Goal: Information Seeking & Learning: Learn about a topic

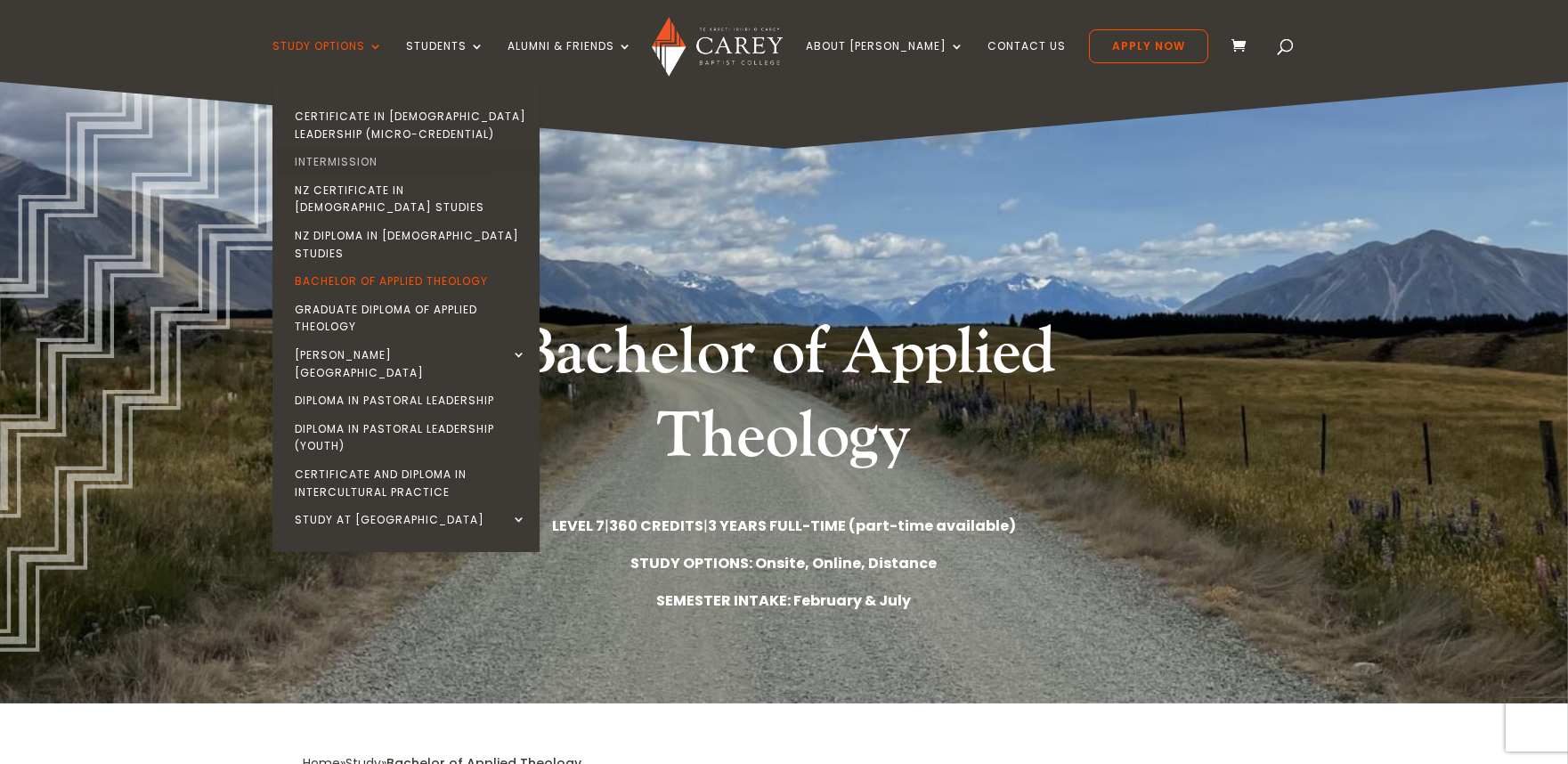
click at [400, 165] on link "Intermission" at bounding box center [411, 162] width 267 height 29
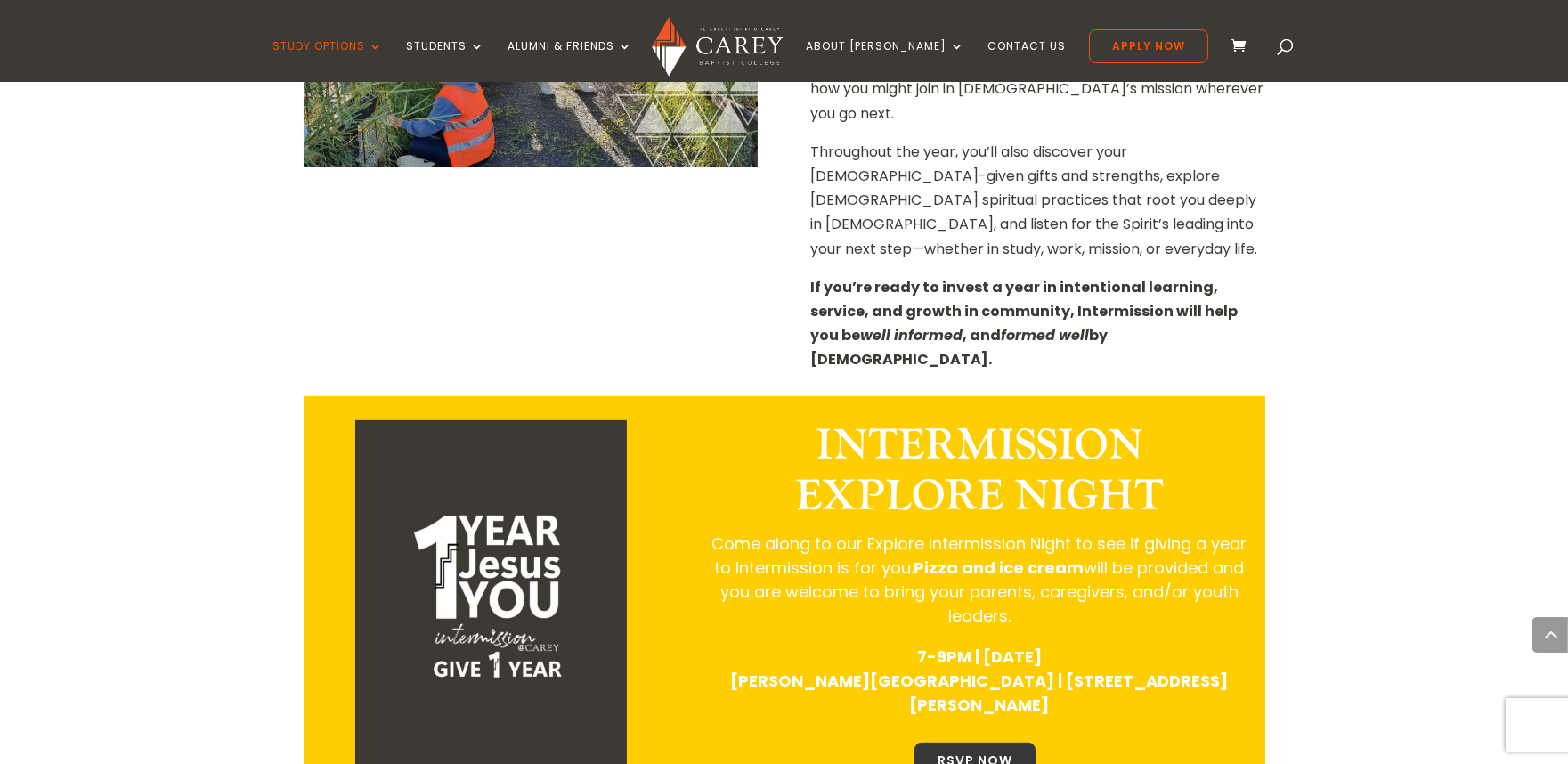
scroll to position [1883, 0]
click at [1158, 531] on p "Come along to our Explore Intermission Night to see if giving a year to Intermi…" at bounding box center [979, 588] width 535 height 113
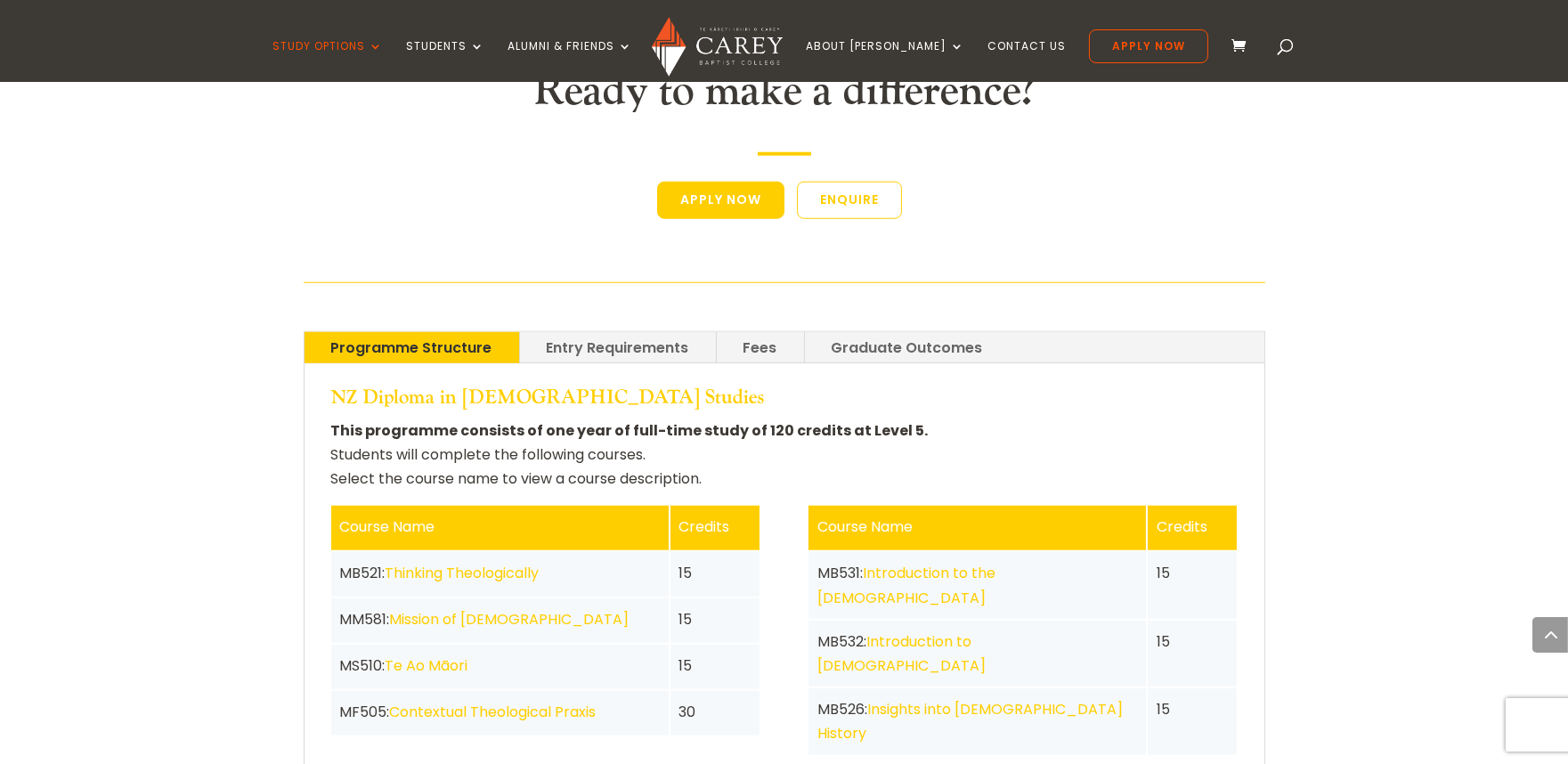
scroll to position [3643, 0]
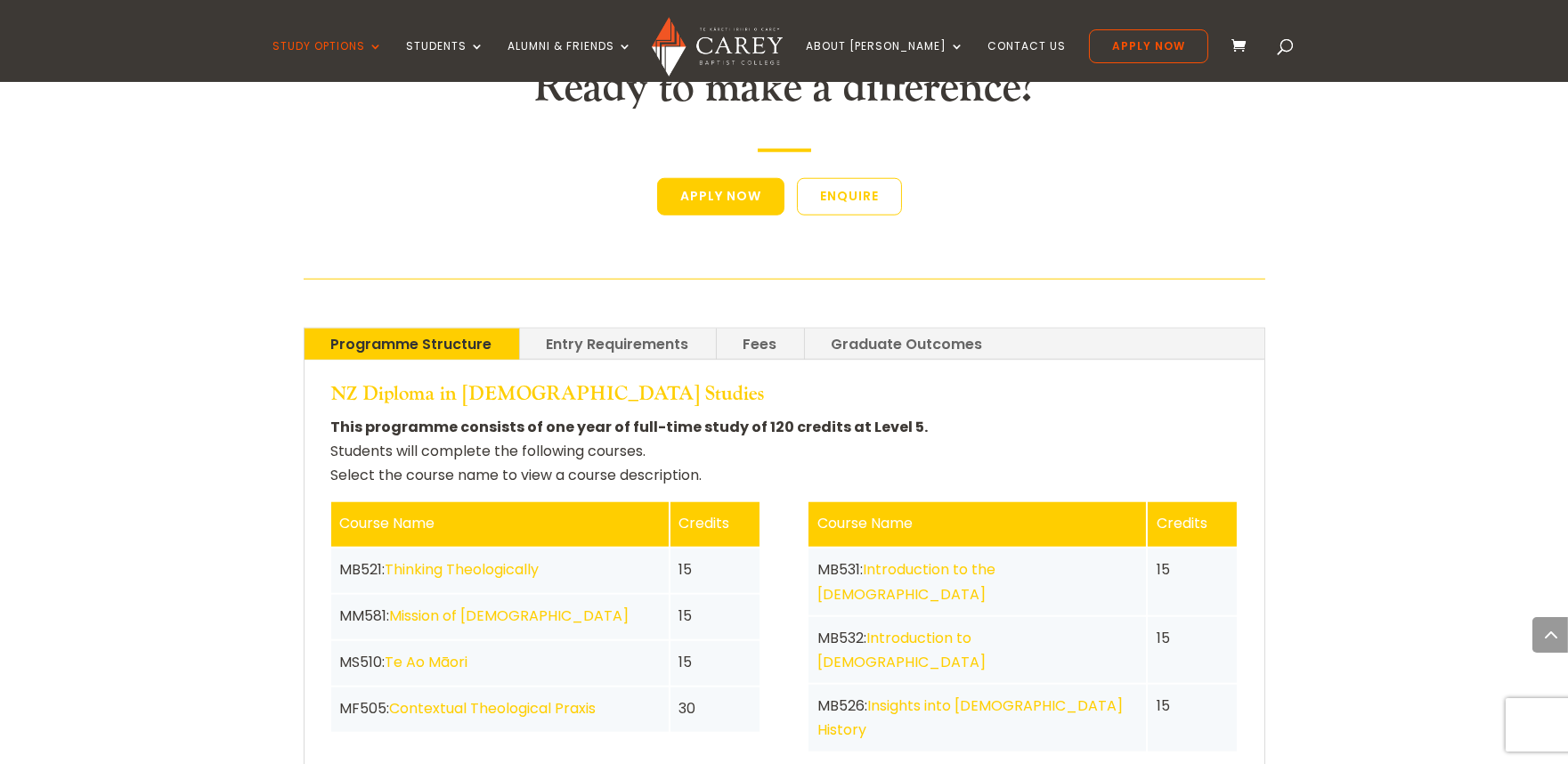
click at [587, 699] on link "Contextual Theological Praxis" at bounding box center [493, 709] width 207 height 21
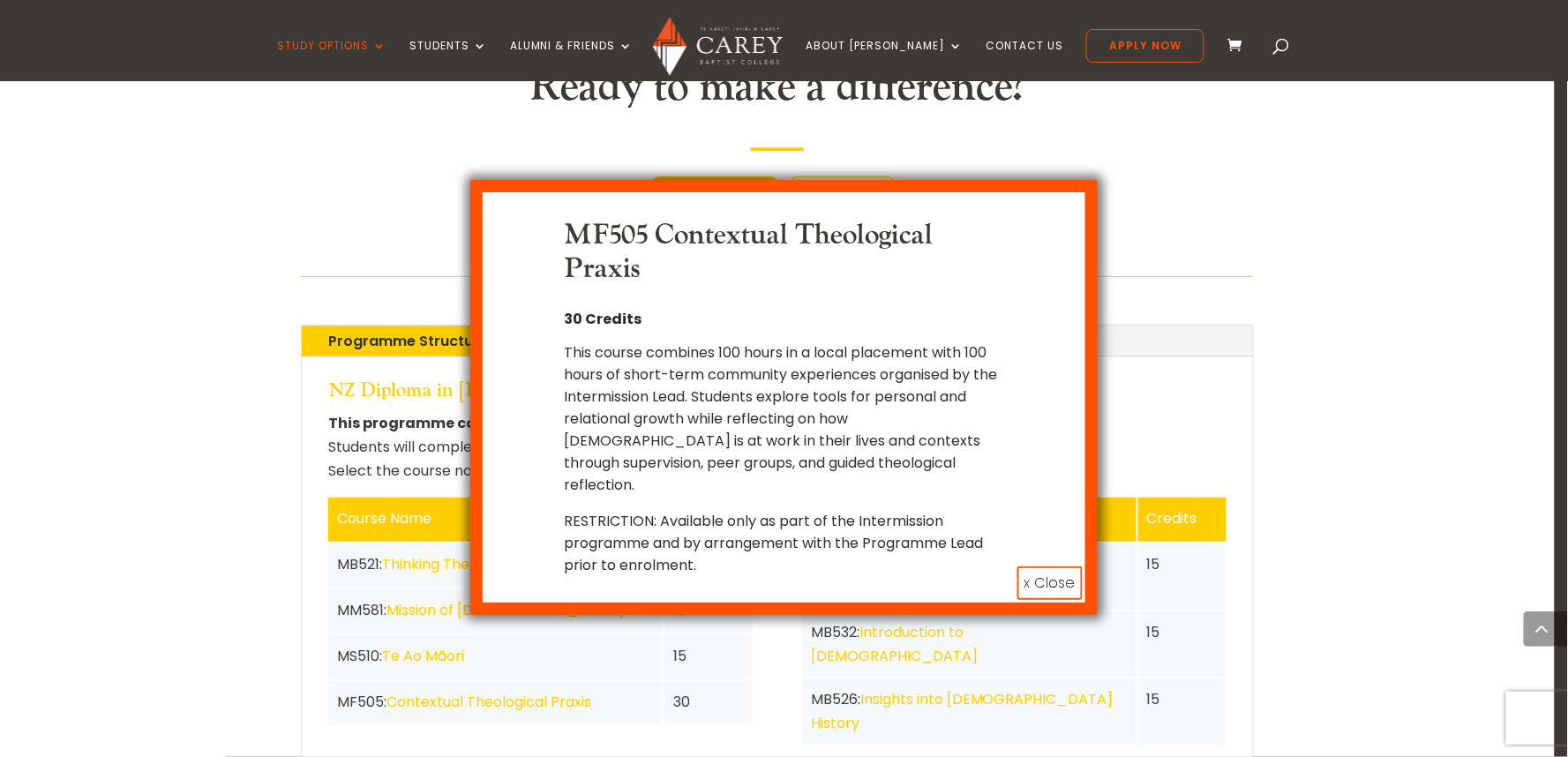
click at [710, 684] on div "MF505 Contextual Theological Praxis 30 Credits This course combines 100 hours i…" at bounding box center [784, 378] width 1568 height 757
click at [1463, 427] on div "MF505 Contextual Theological Praxis 30 Credits This course combines 100 hours i…" at bounding box center [784, 378] width 1568 height 757
click at [1019, 567] on button "x Close" at bounding box center [1050, 583] width 66 height 33
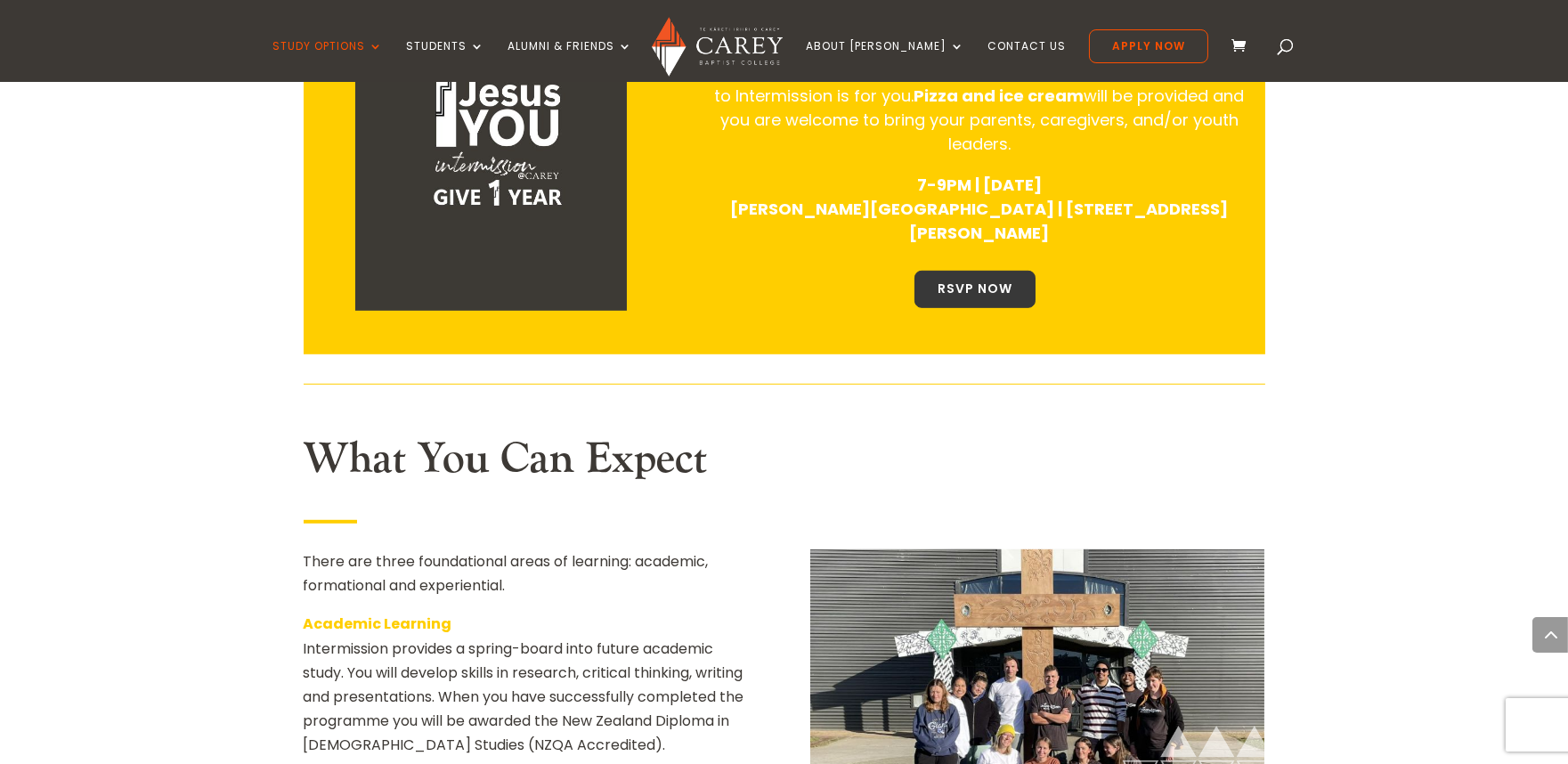
scroll to position [1663, 0]
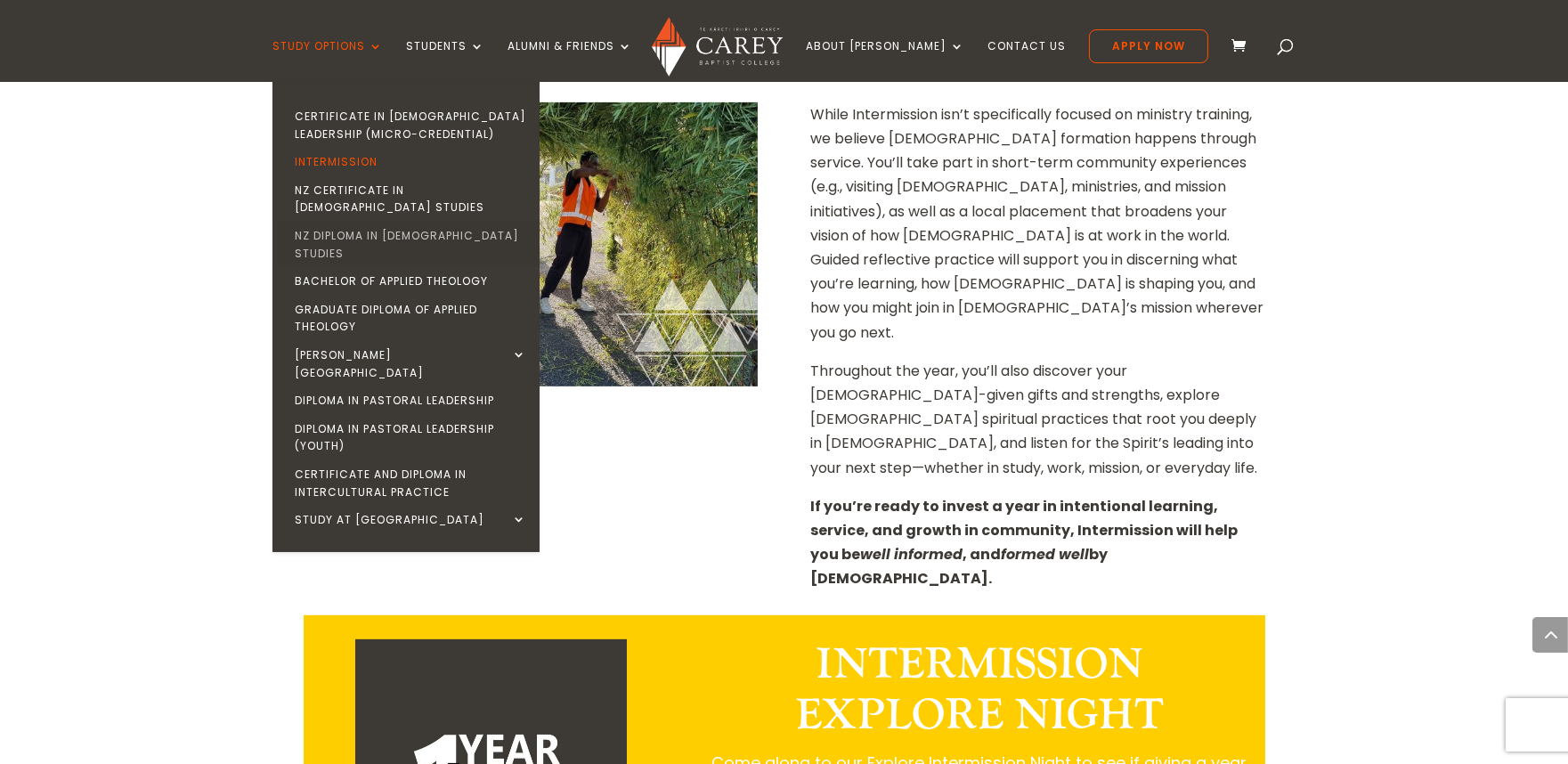
click at [359, 222] on link "NZ Diploma in [DEMOGRAPHIC_DATA] Studies" at bounding box center [411, 245] width 267 height 46
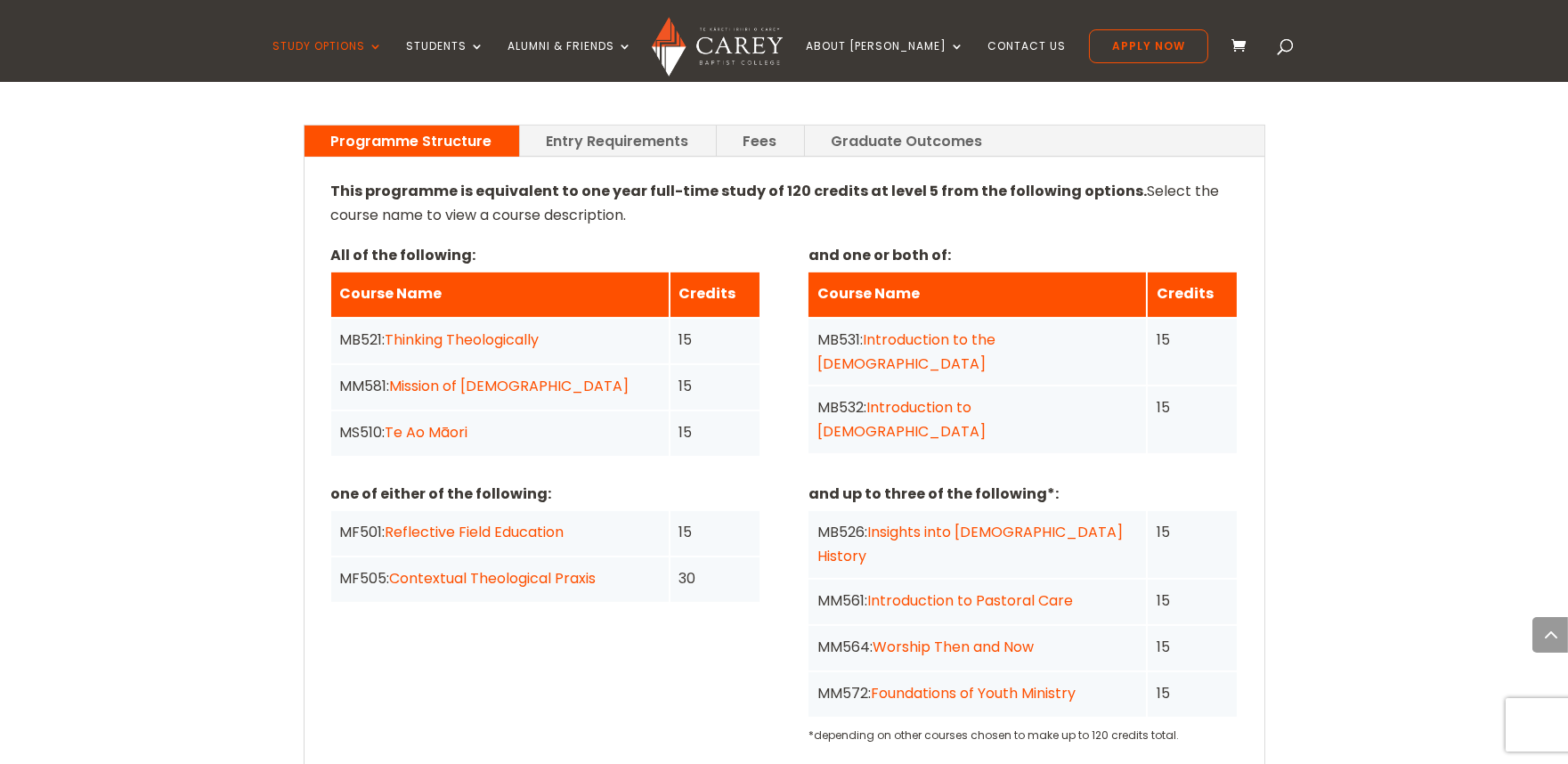
scroll to position [1374, 0]
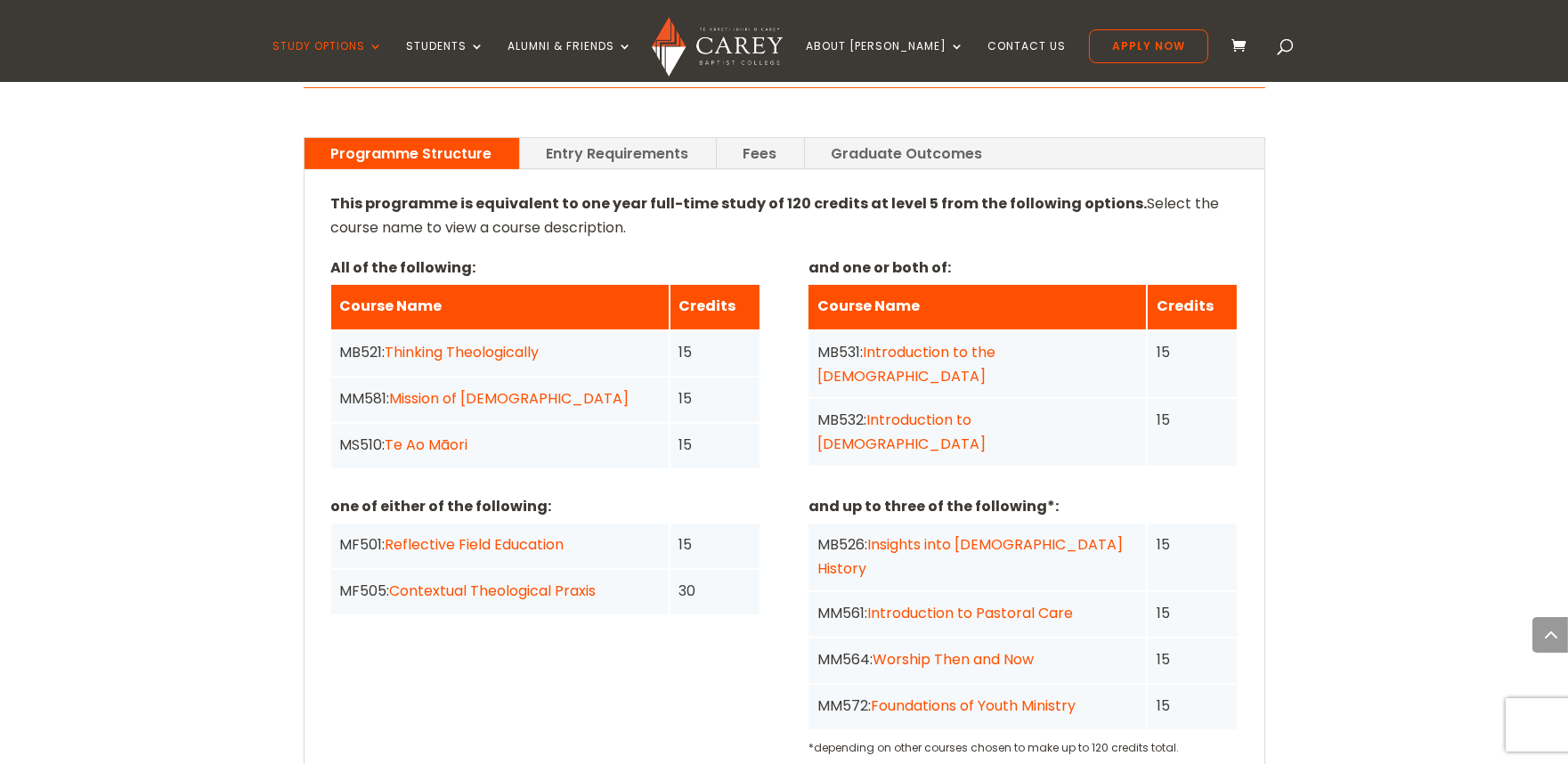
click at [505, 581] on link "Contextual Theological Praxis" at bounding box center [493, 591] width 207 height 21
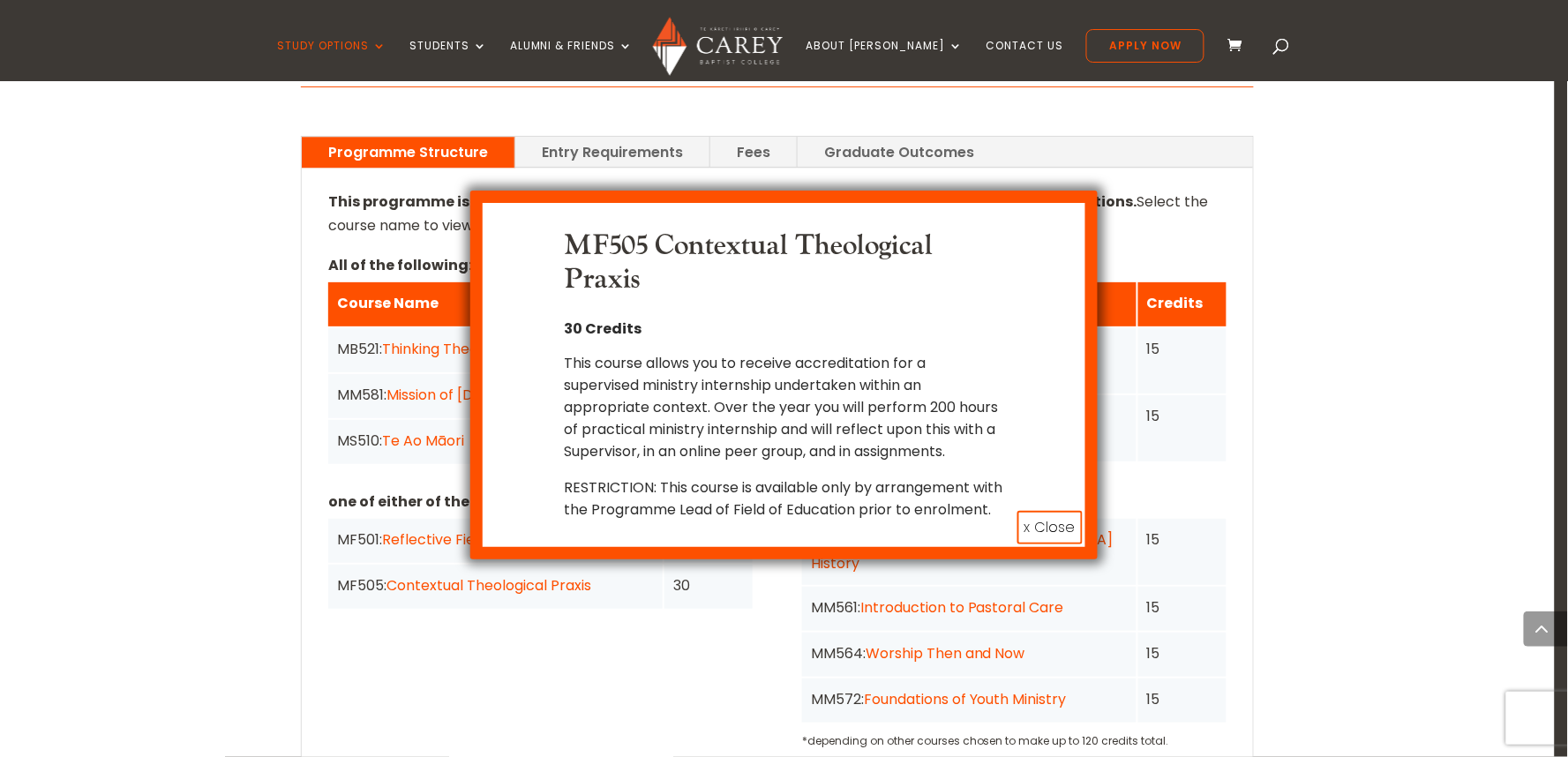
click at [1028, 526] on button "x Close" at bounding box center [1050, 527] width 66 height 33
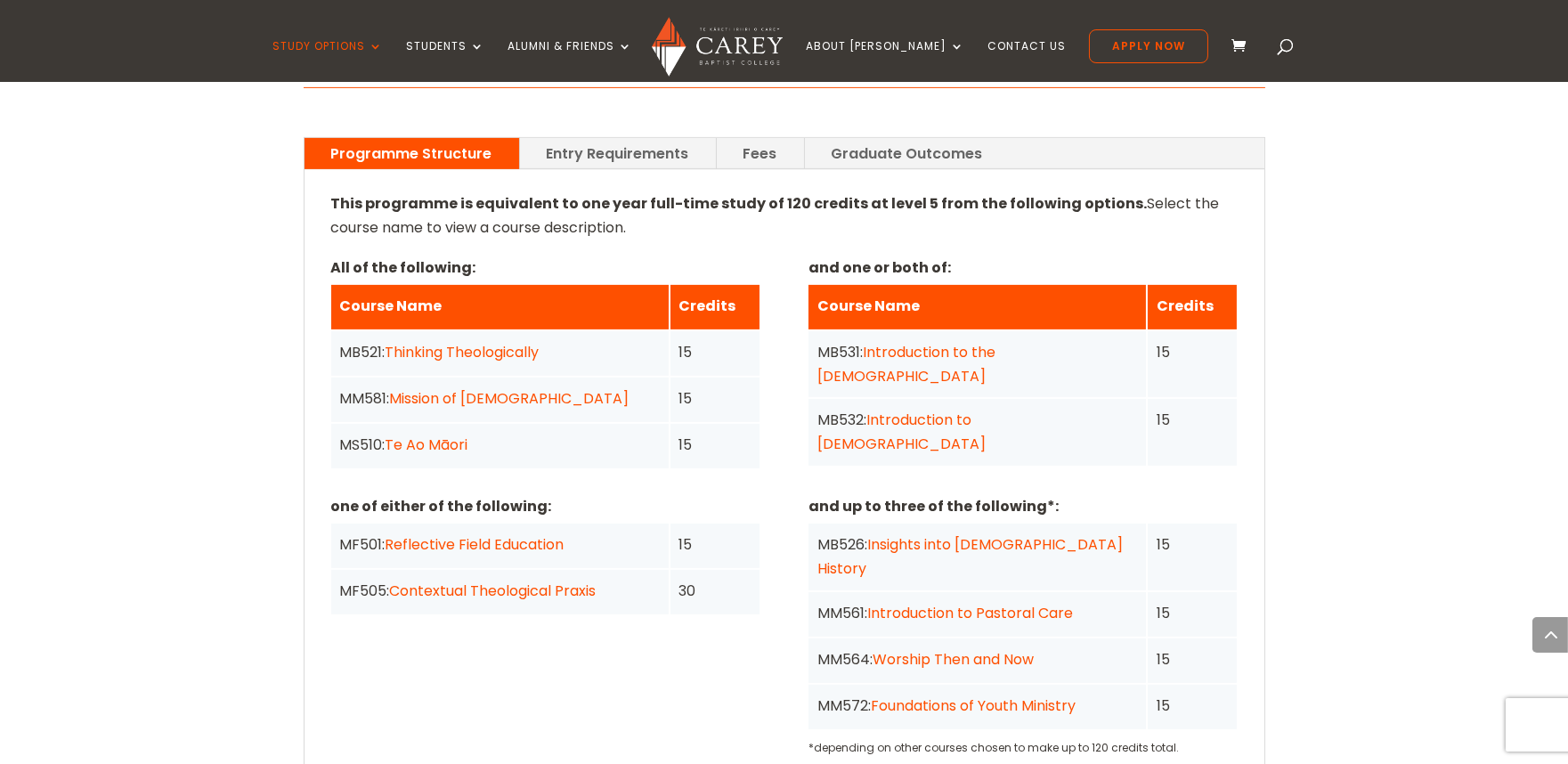
click at [517, 534] on link "Reflective Field Education" at bounding box center [474, 544] width 179 height 21
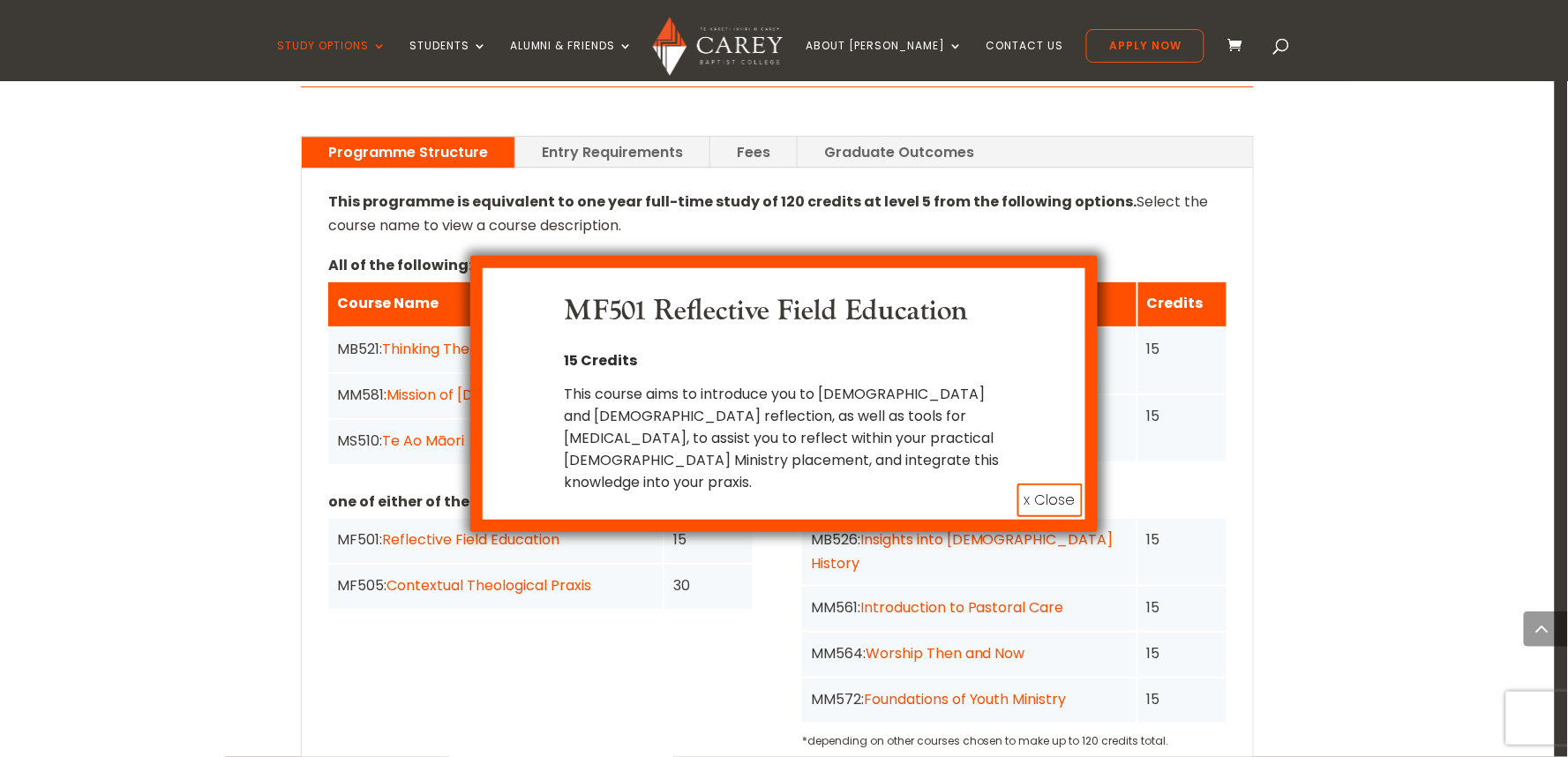
click at [496, 582] on div "MF501 Reflective Field Education 15 Credits This course aims to introduce you t…" at bounding box center [784, 378] width 1568 height 757
click at [1035, 484] on button "x Close" at bounding box center [1050, 501] width 66 height 33
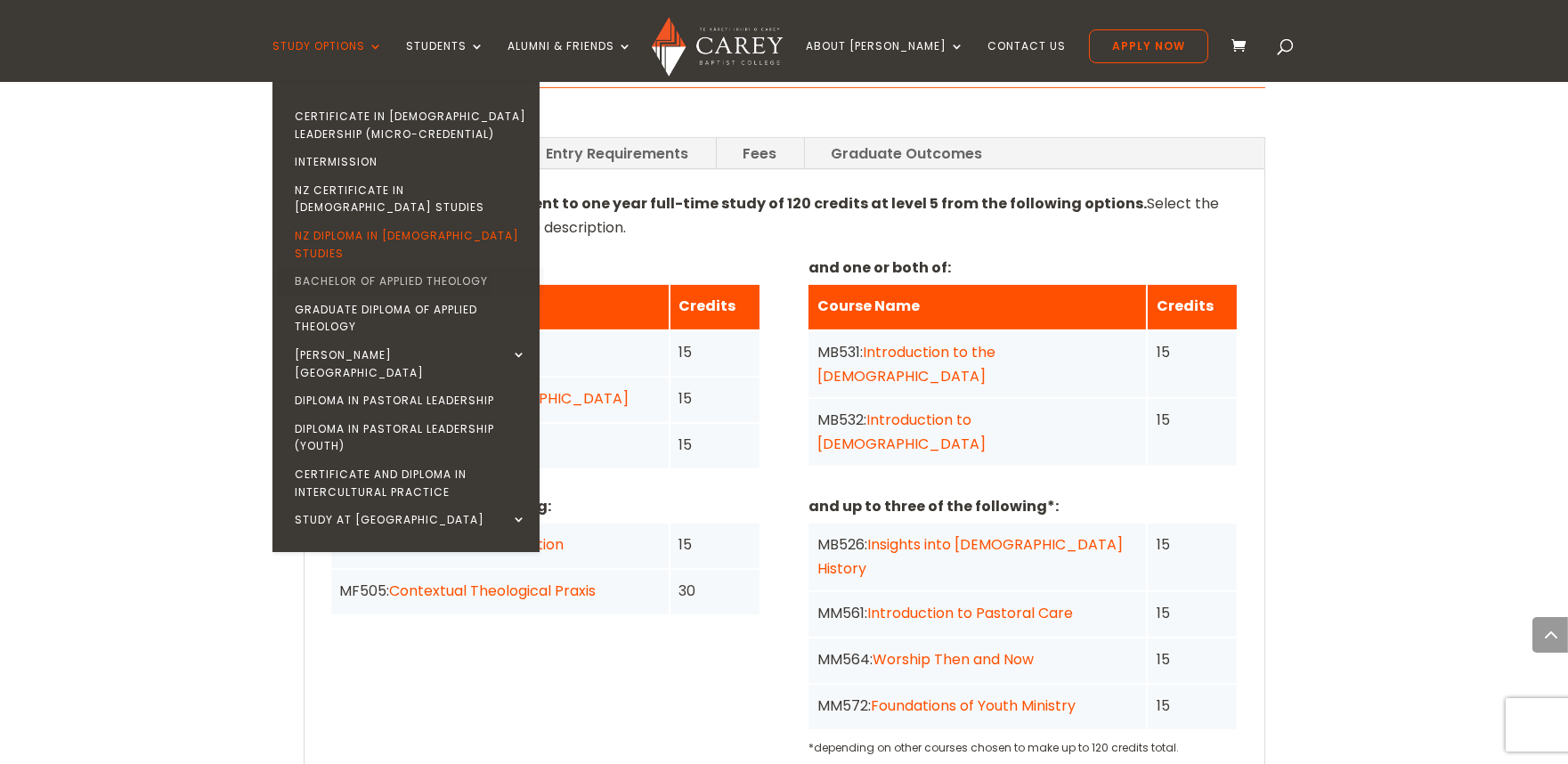
click at [344, 268] on link "Bachelor of Applied Theology" at bounding box center [411, 281] width 267 height 29
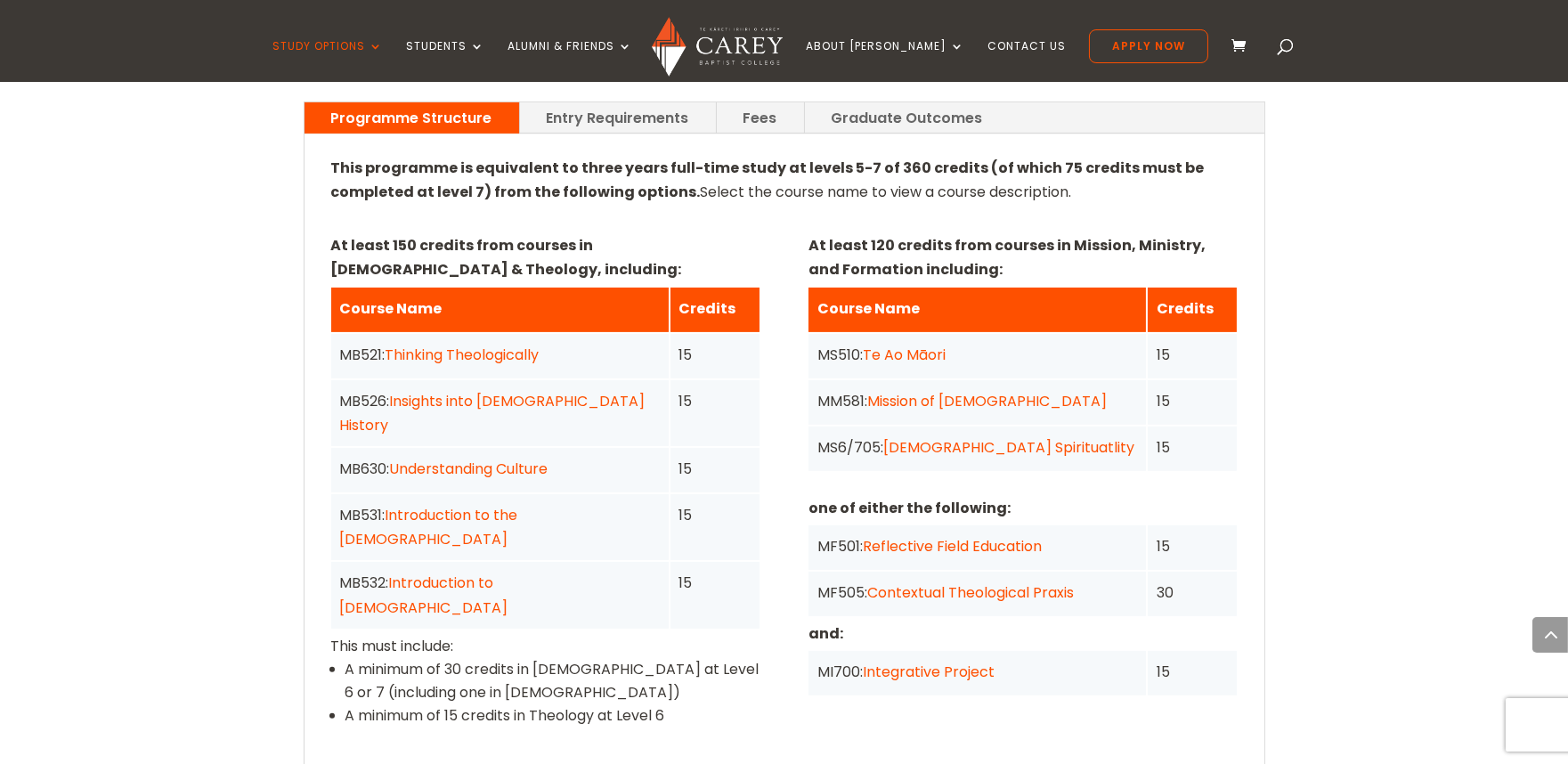
scroll to position [1333, 0]
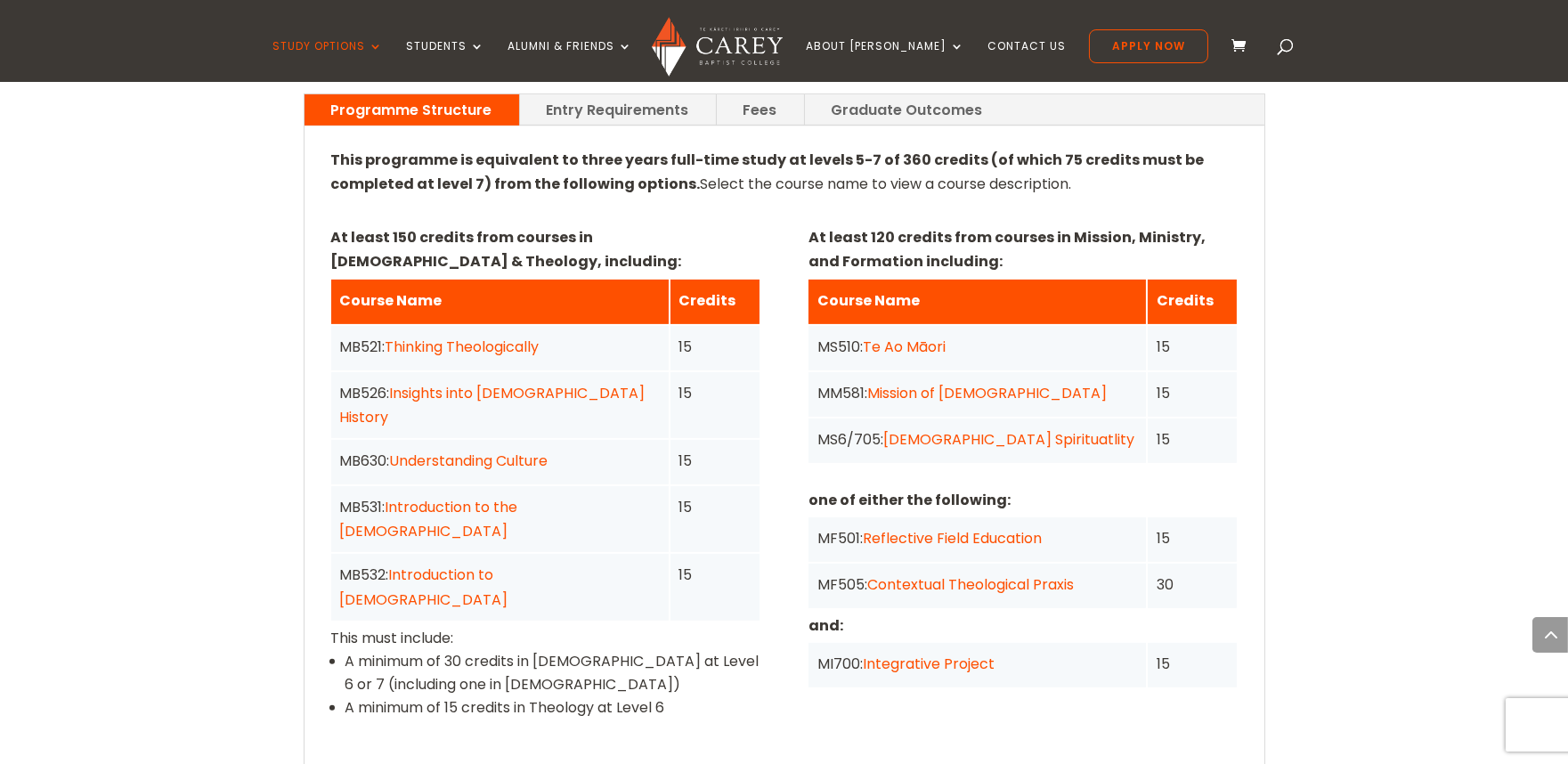
click at [918, 575] on link "Contextual Theological Praxis" at bounding box center [970, 585] width 207 height 21
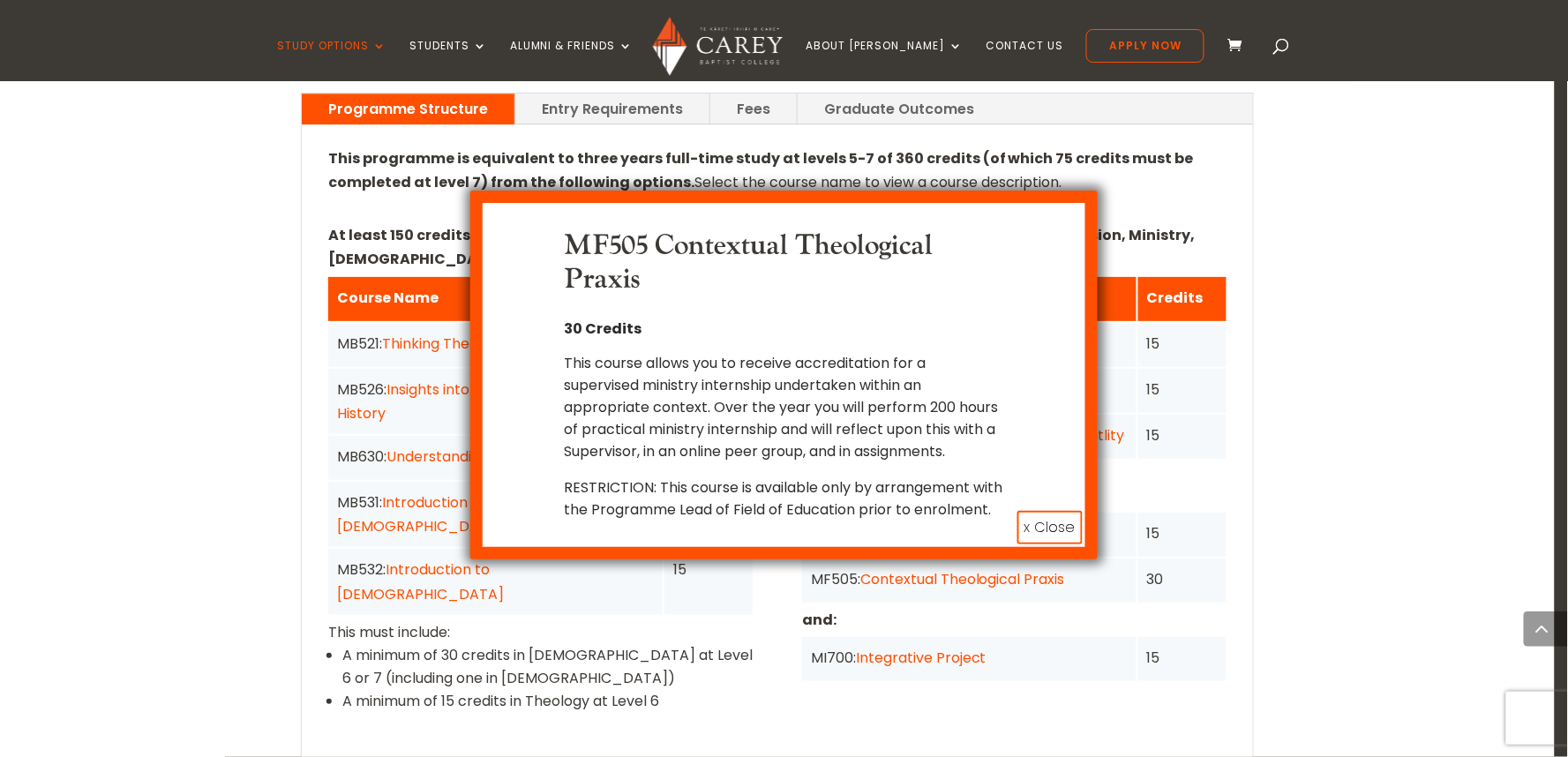
click at [1040, 529] on button "x Close" at bounding box center [1050, 527] width 66 height 33
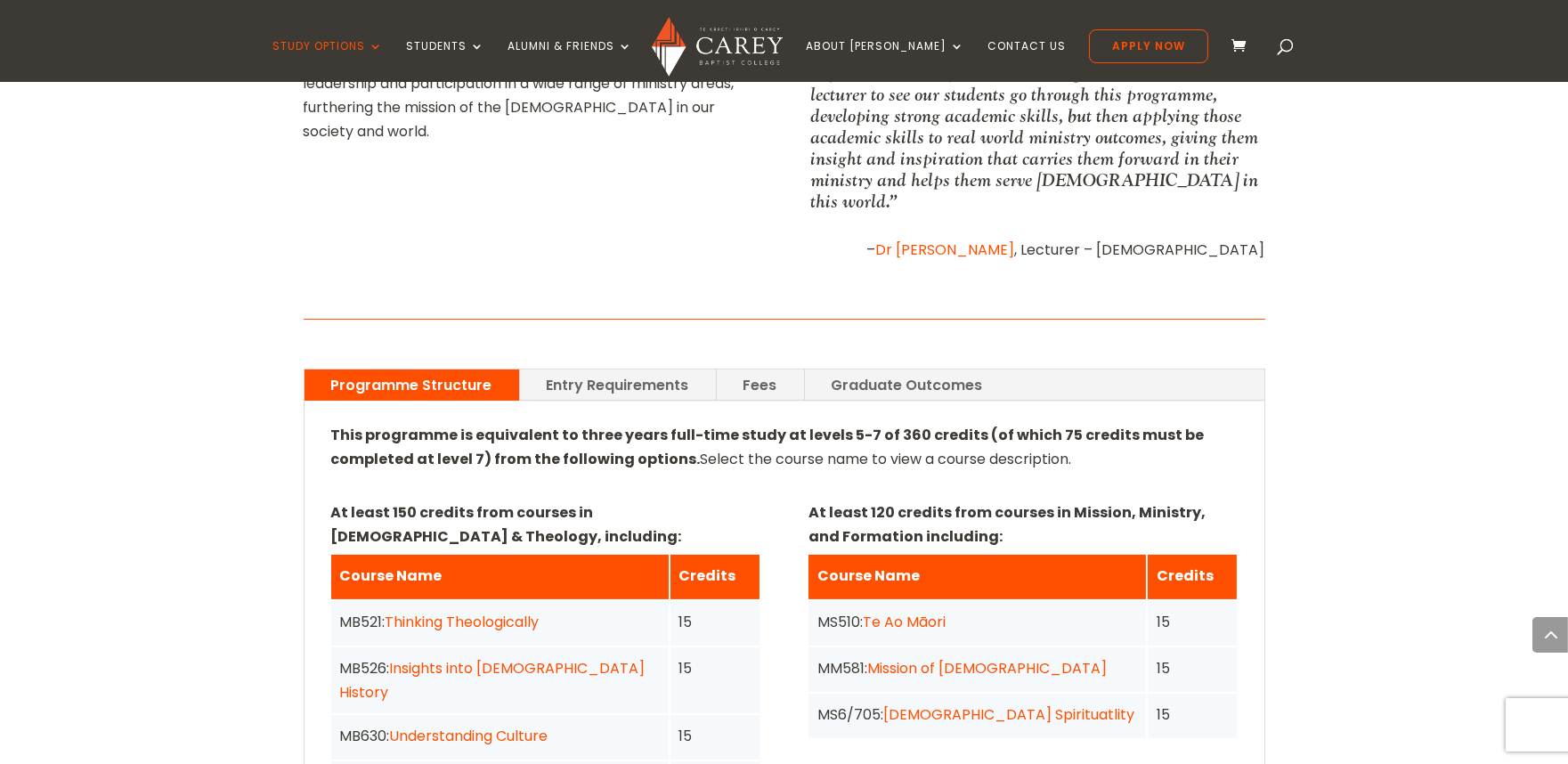
scroll to position [727, 0]
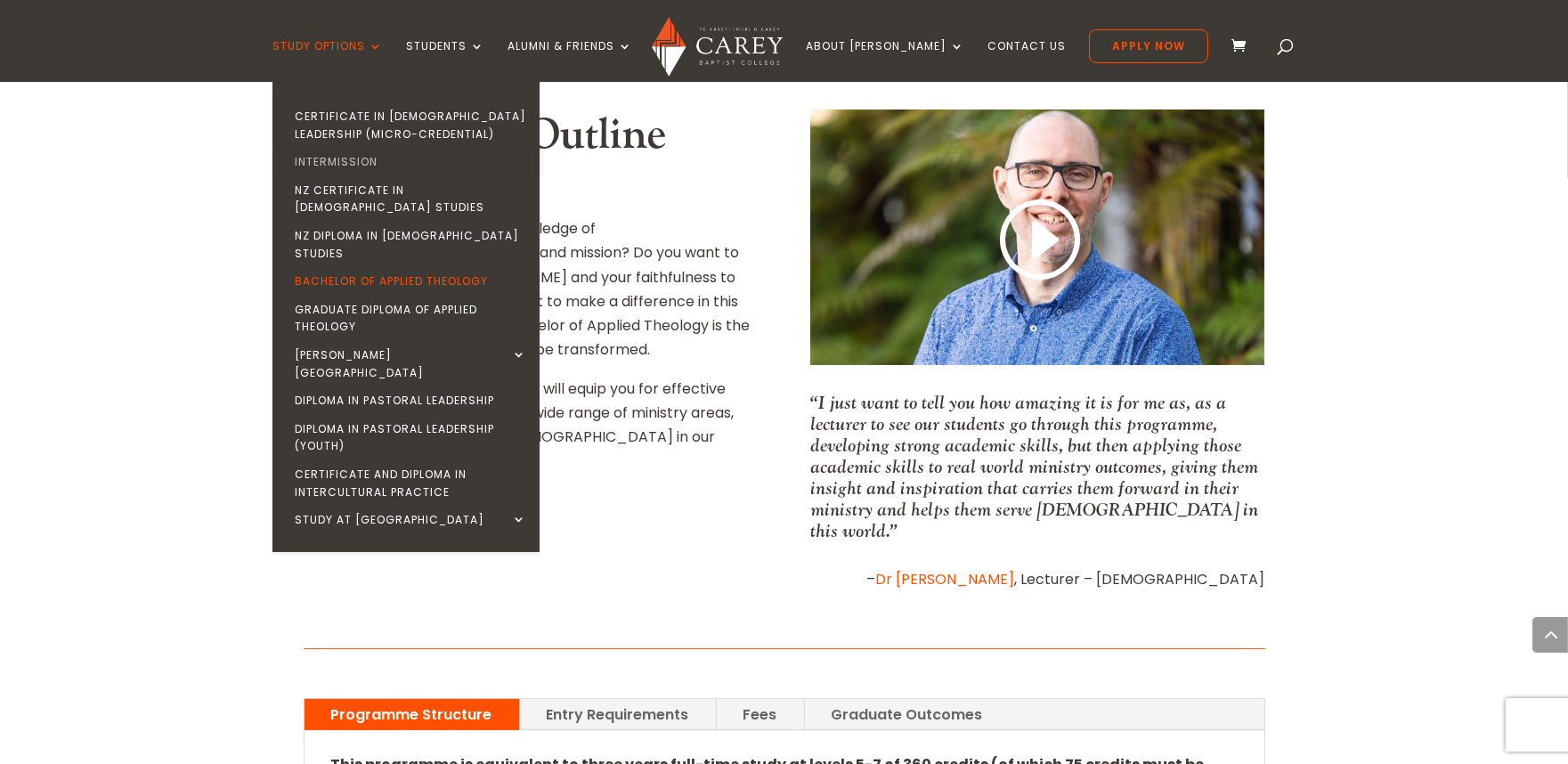
click at [366, 154] on link "Intermission" at bounding box center [411, 162] width 267 height 29
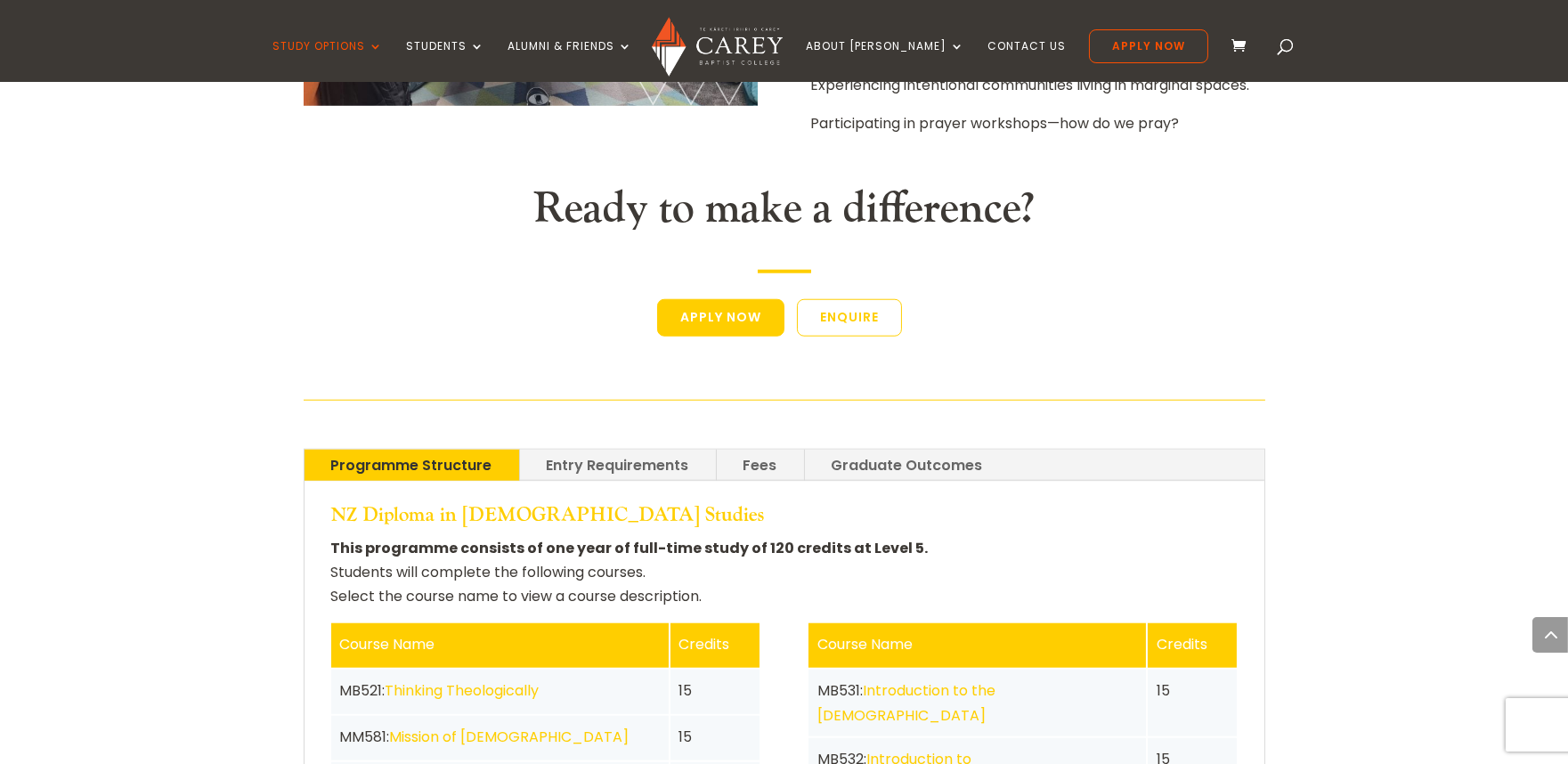
scroll to position [3558, 0]
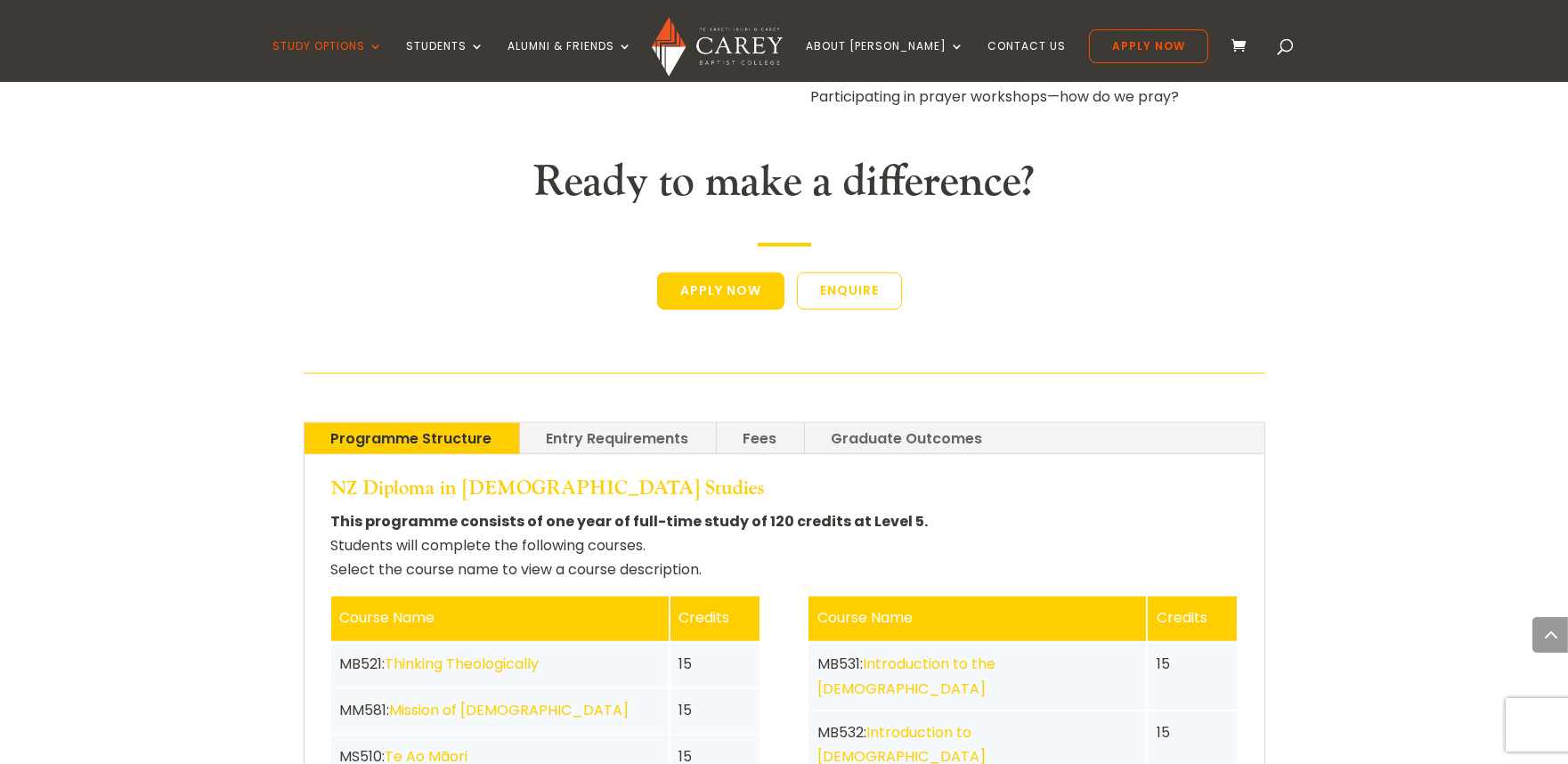
click at [609, 423] on link "Entry Requirements" at bounding box center [618, 438] width 196 height 31
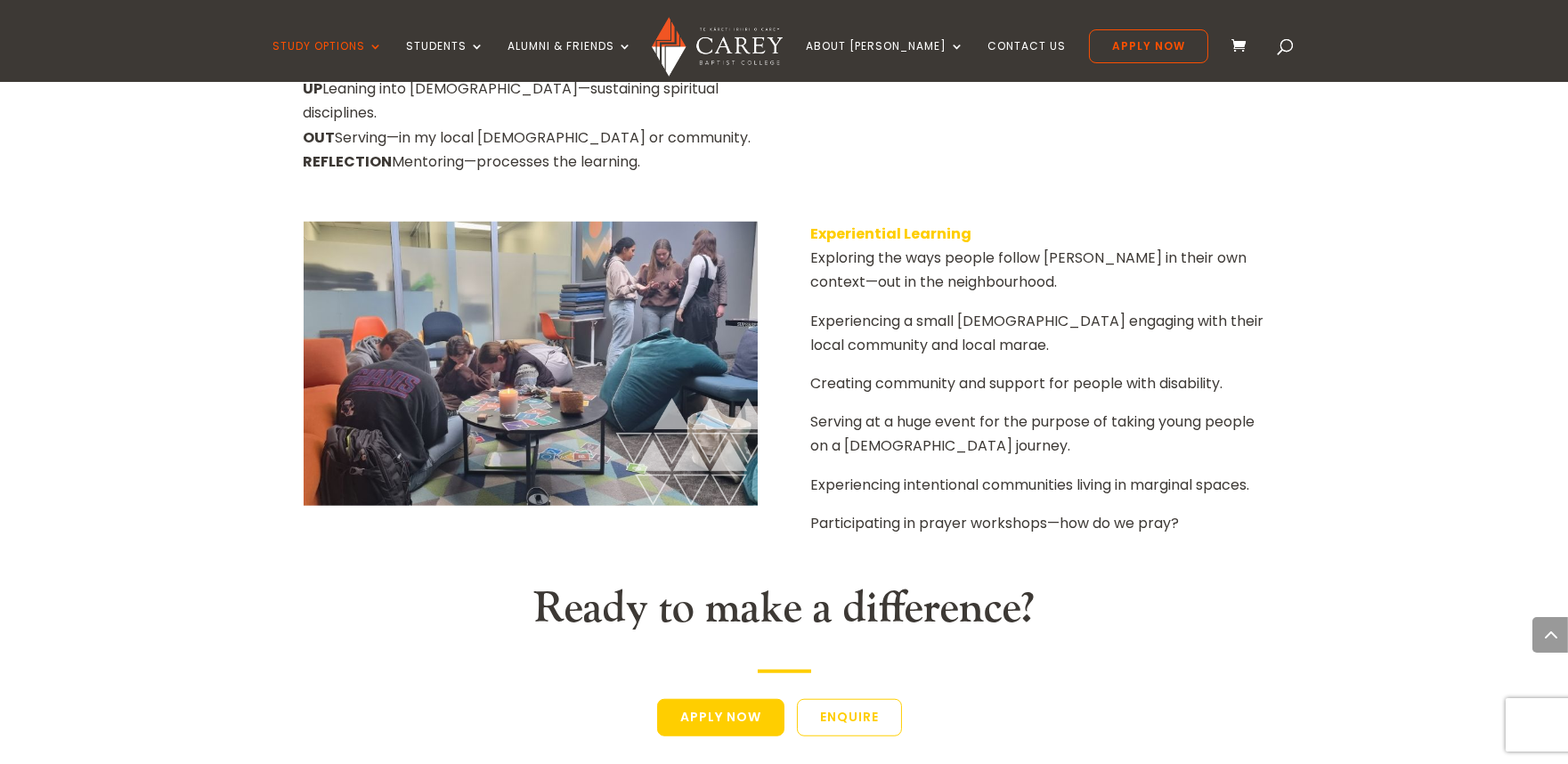
scroll to position [3119, 0]
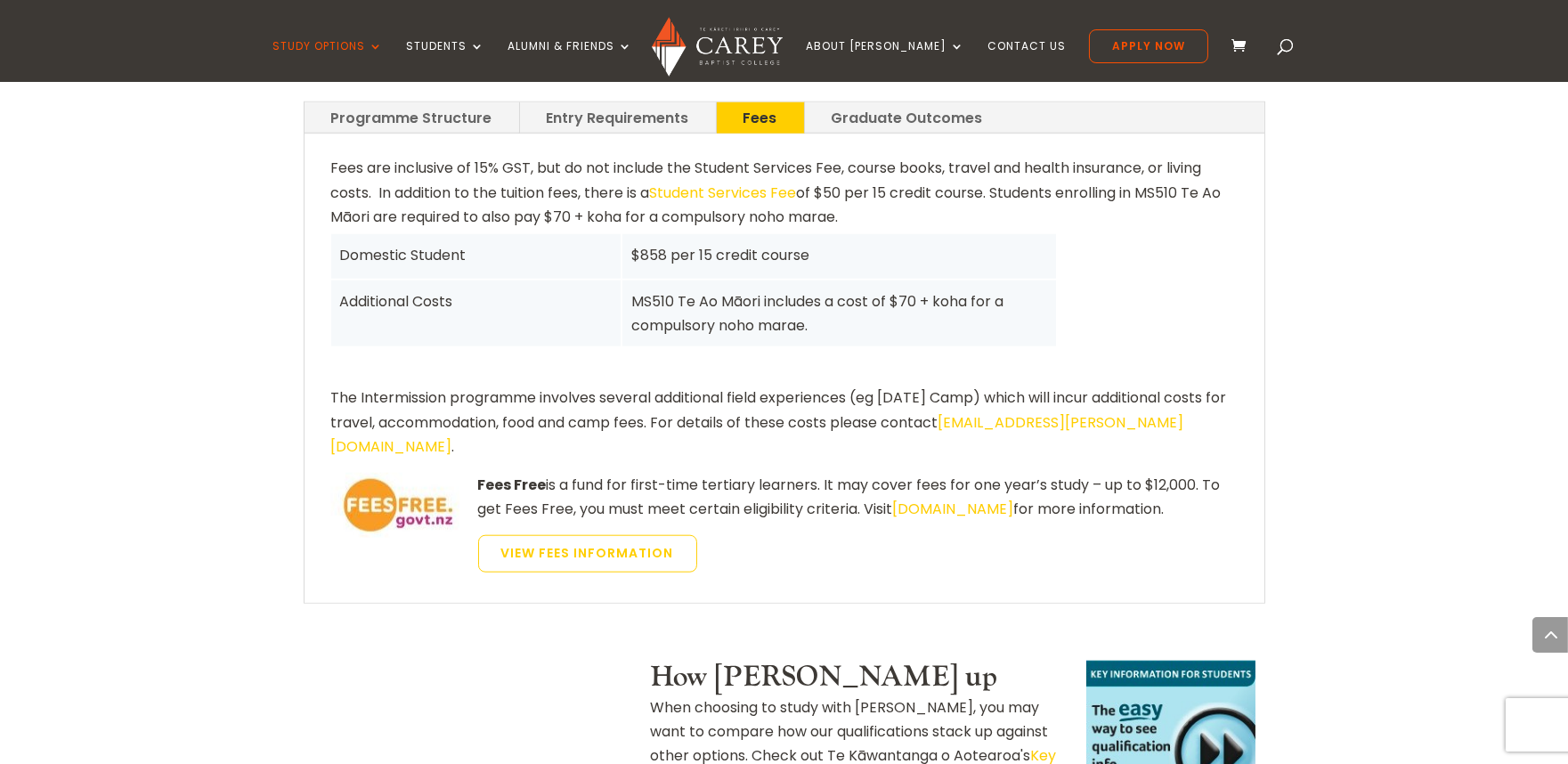
scroll to position [3849, 0]
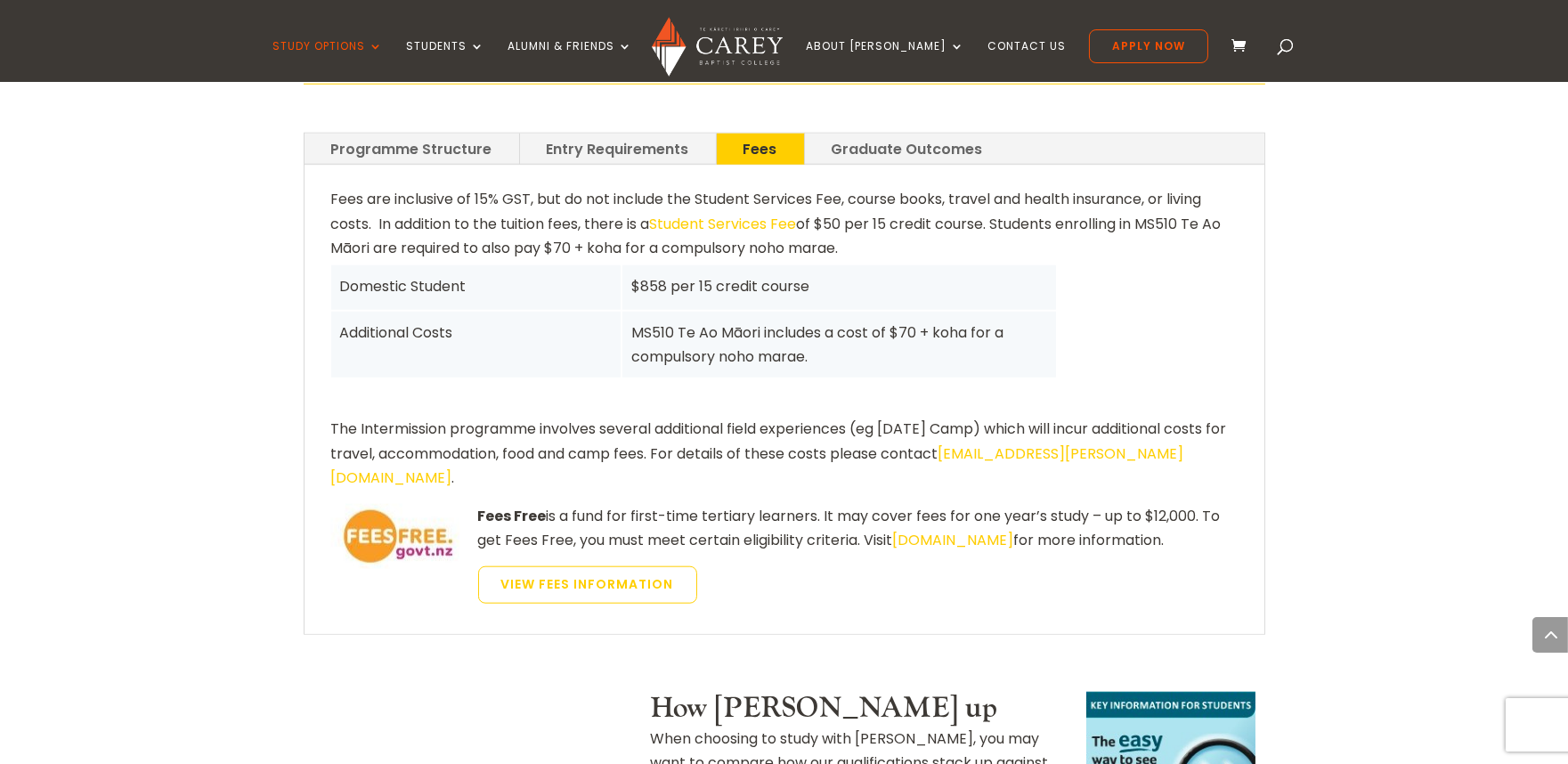
click at [1177, 187] on div "Fees are inclusive of 15% GST, but do not include the Student Services Fee, cou…" at bounding box center [784, 400] width 906 height 426
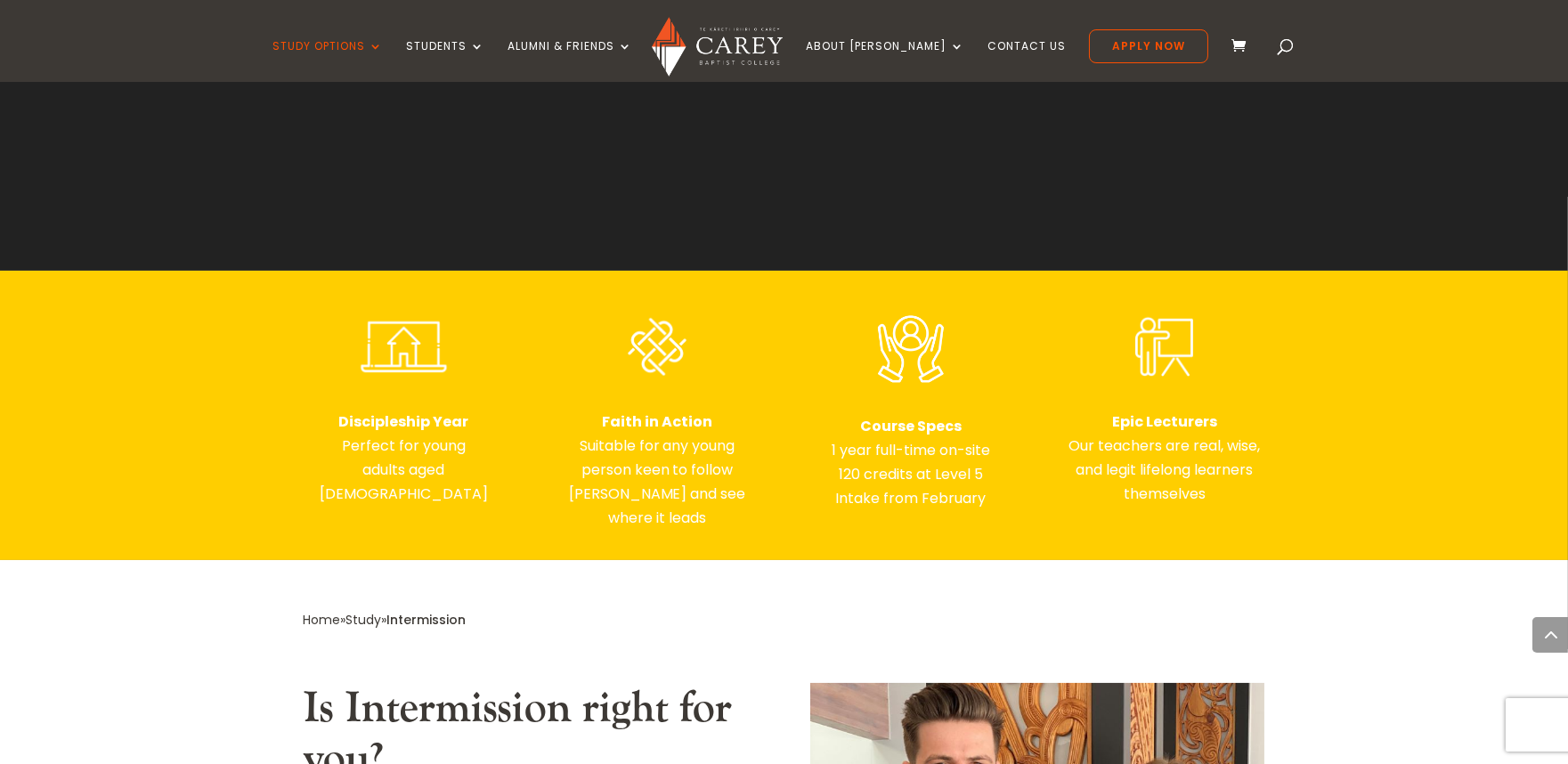
scroll to position [453, 0]
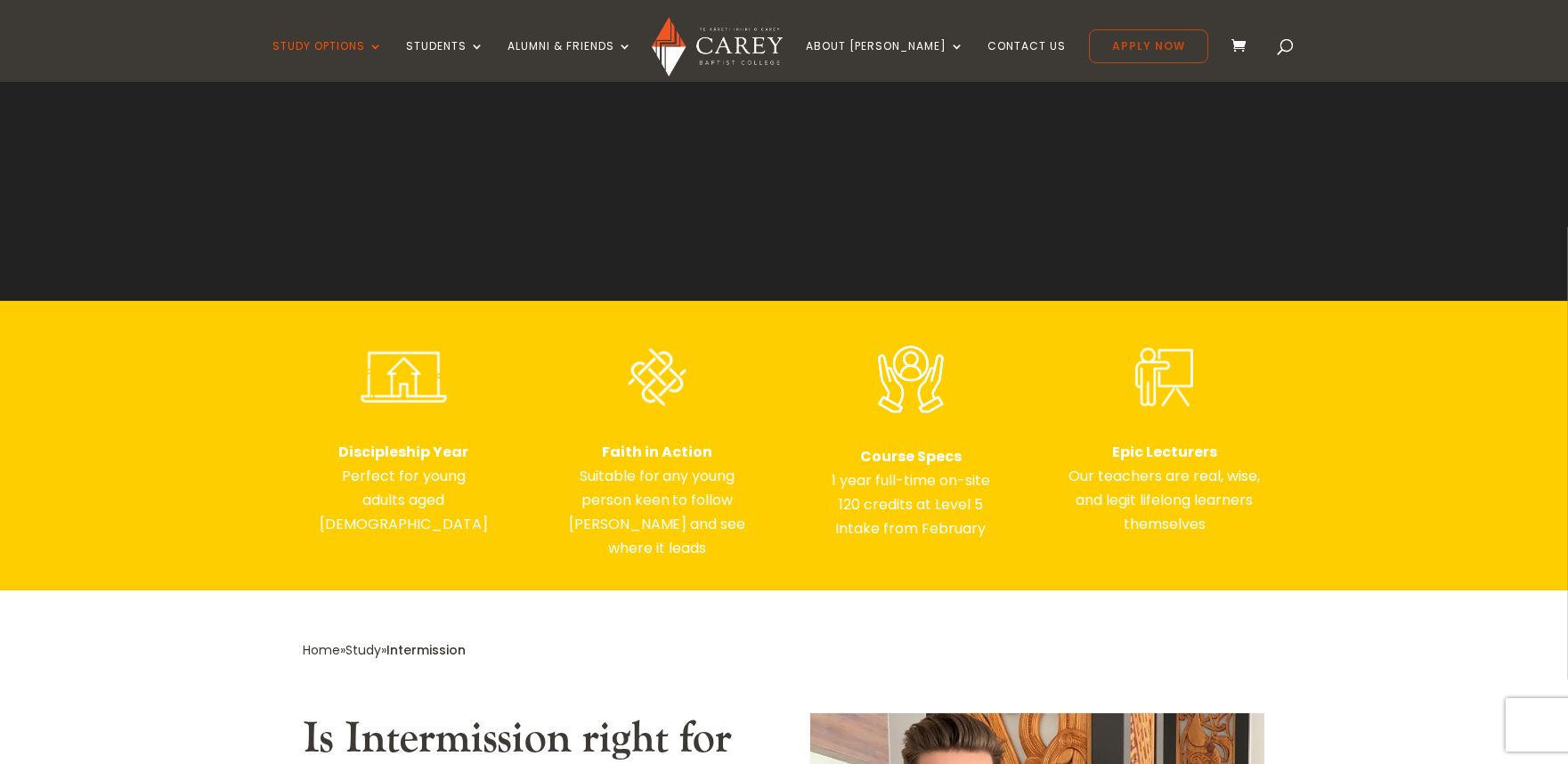
click at [1102, 49] on link "Apply Now" at bounding box center [1148, 47] width 119 height 34
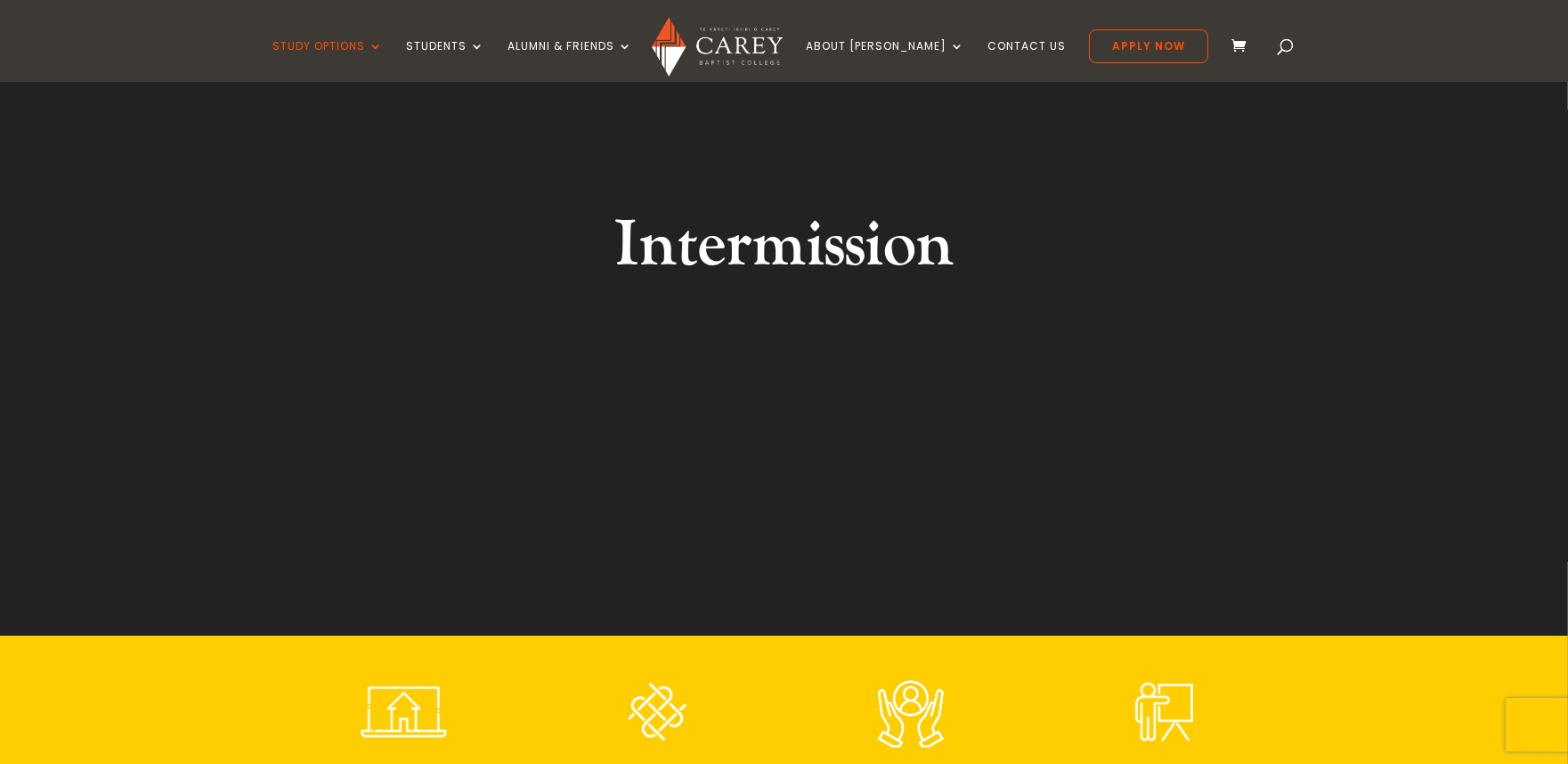
scroll to position [0, 0]
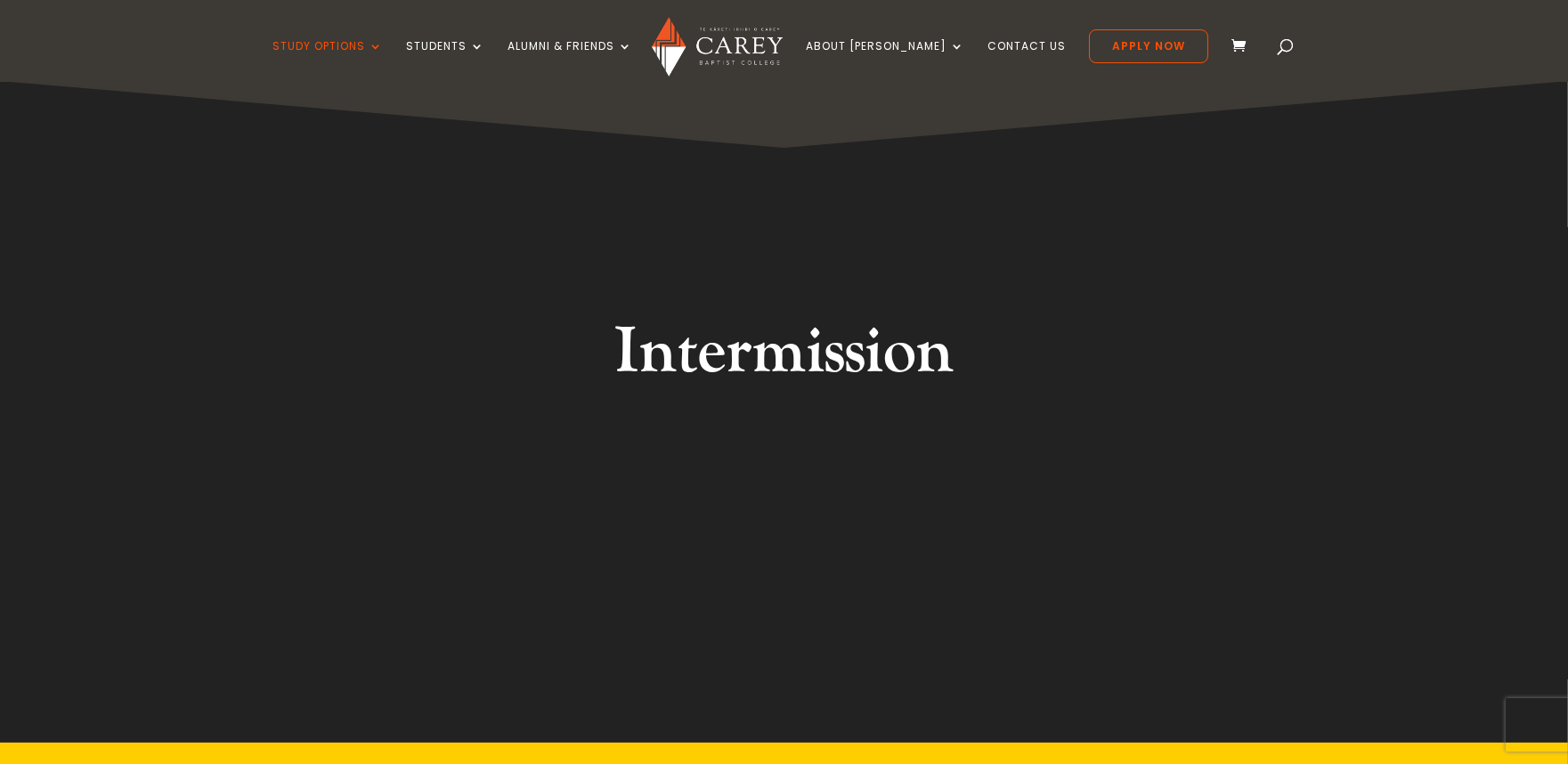
click at [783, 55] on img at bounding box center [717, 47] width 131 height 59
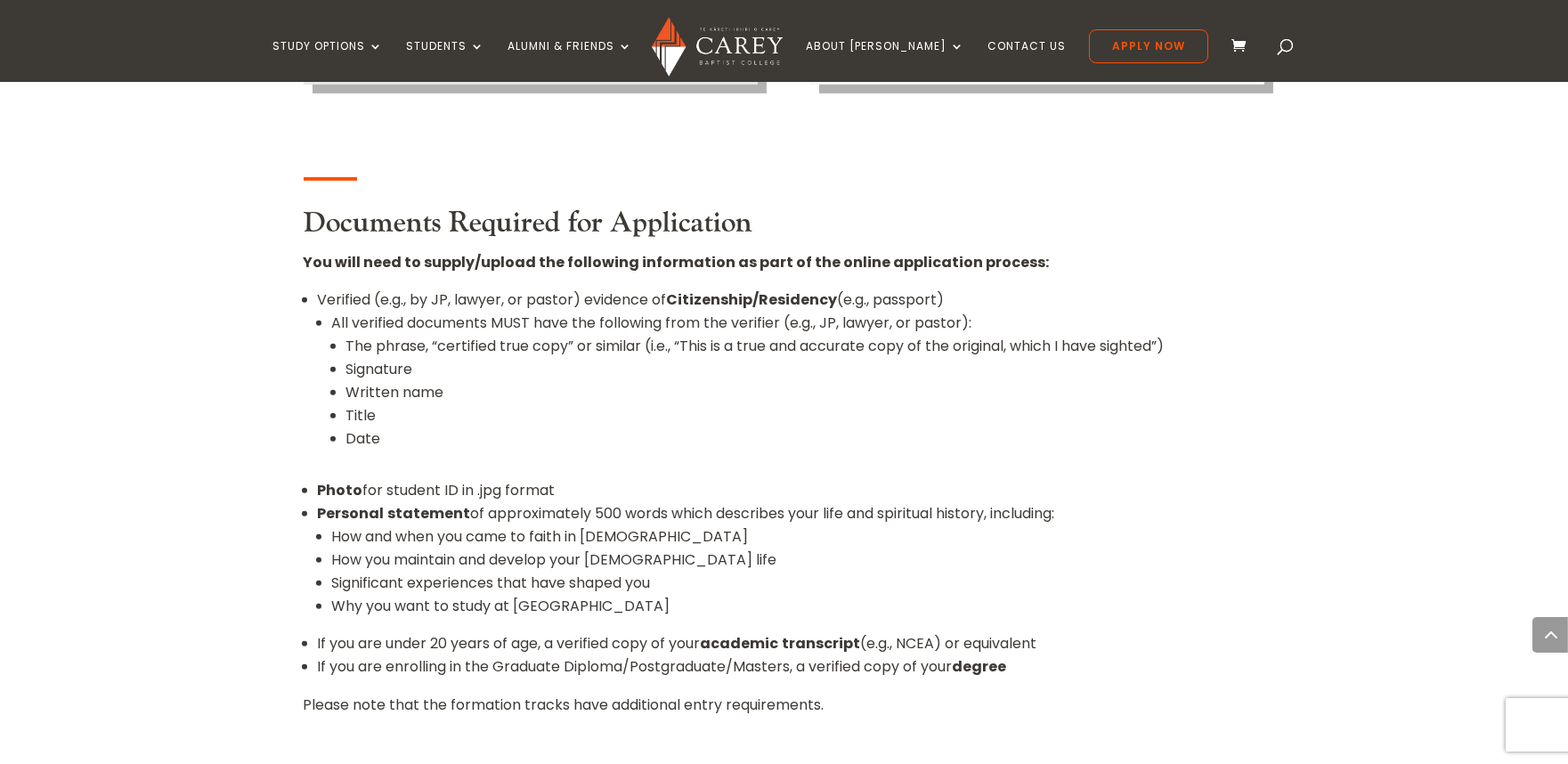
scroll to position [1787, 0]
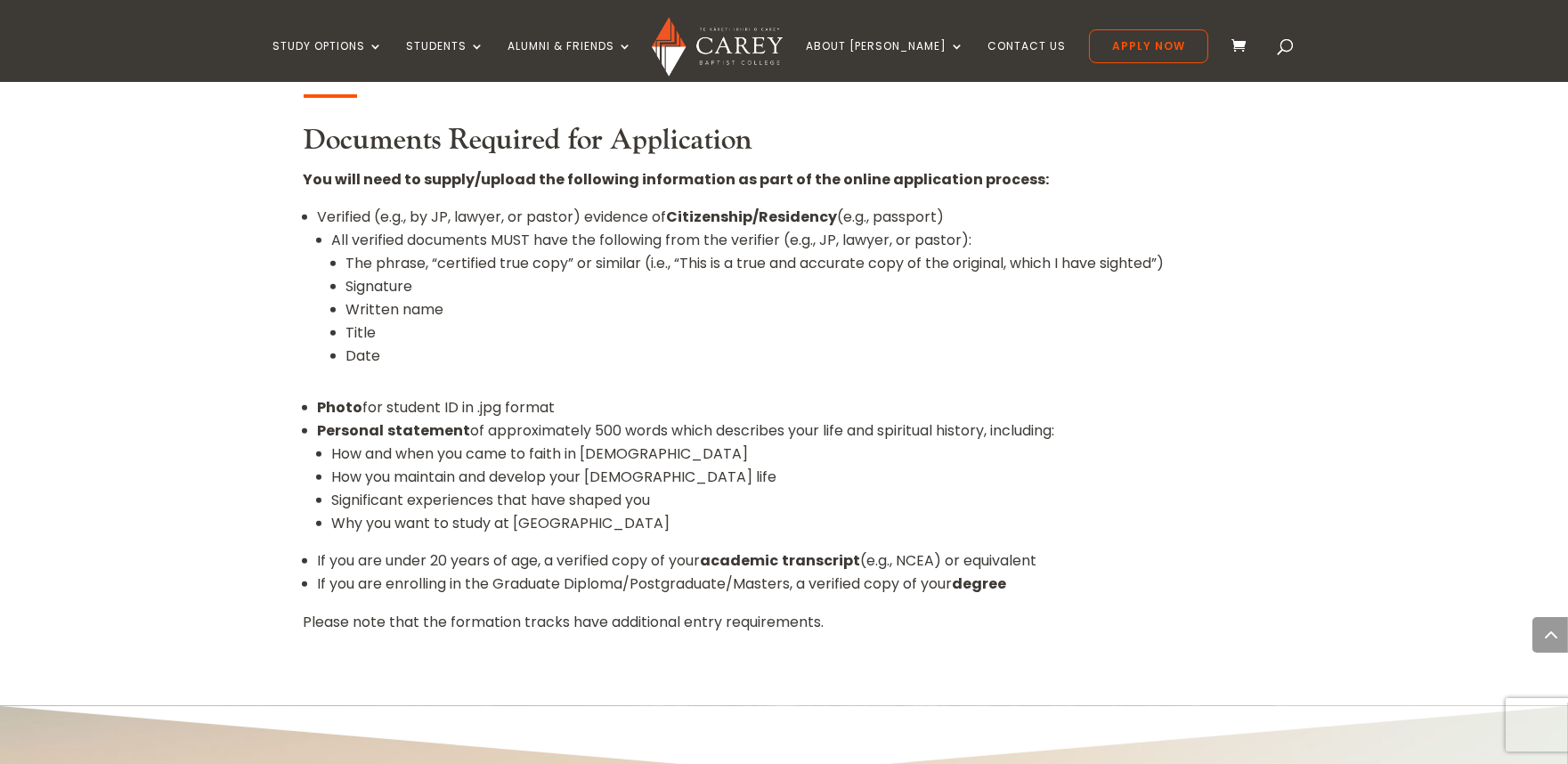
click at [736, 396] on li "Photo for student ID in .jpg format" at bounding box center [791, 407] width 947 height 23
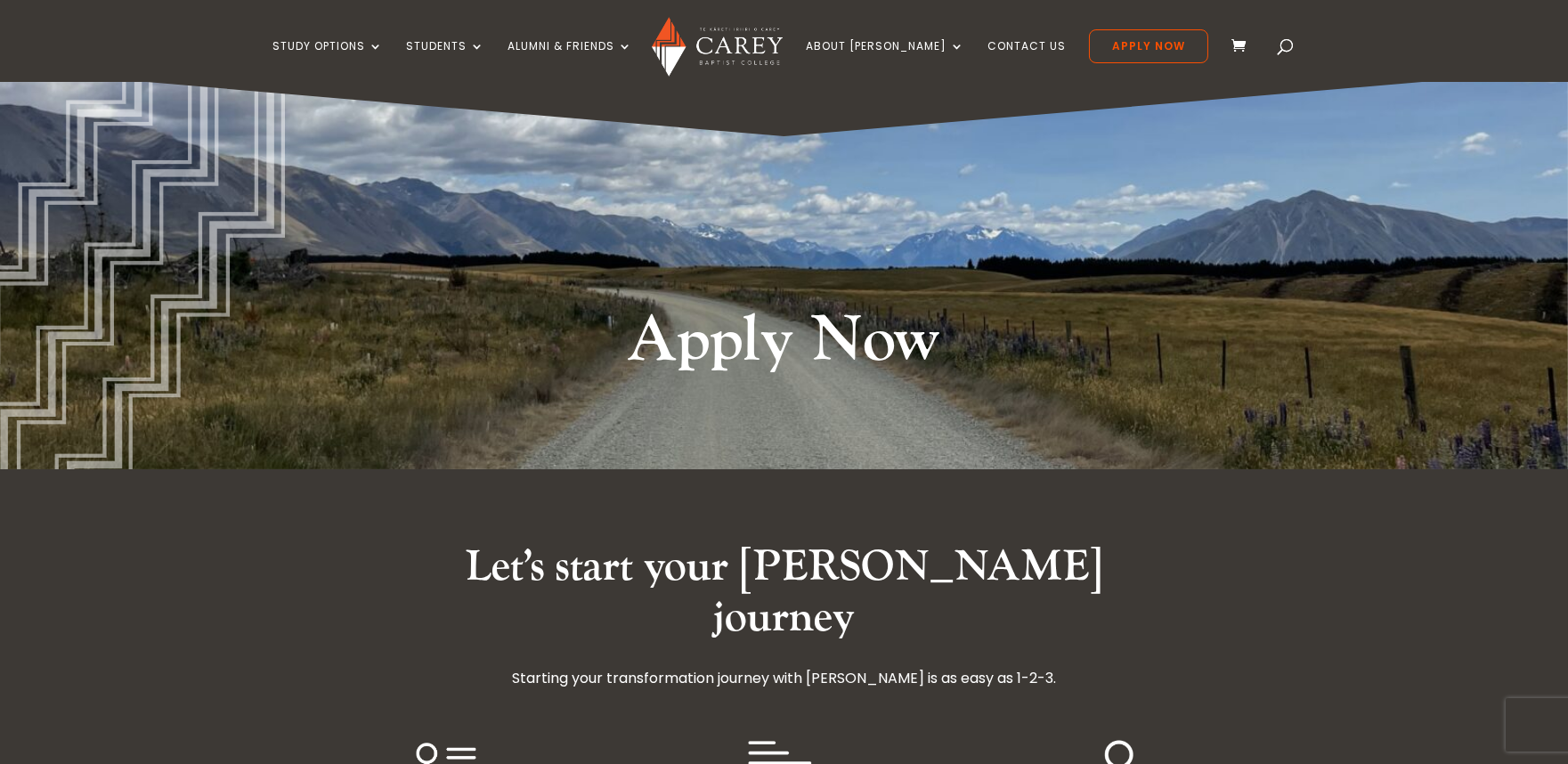
scroll to position [0, 0]
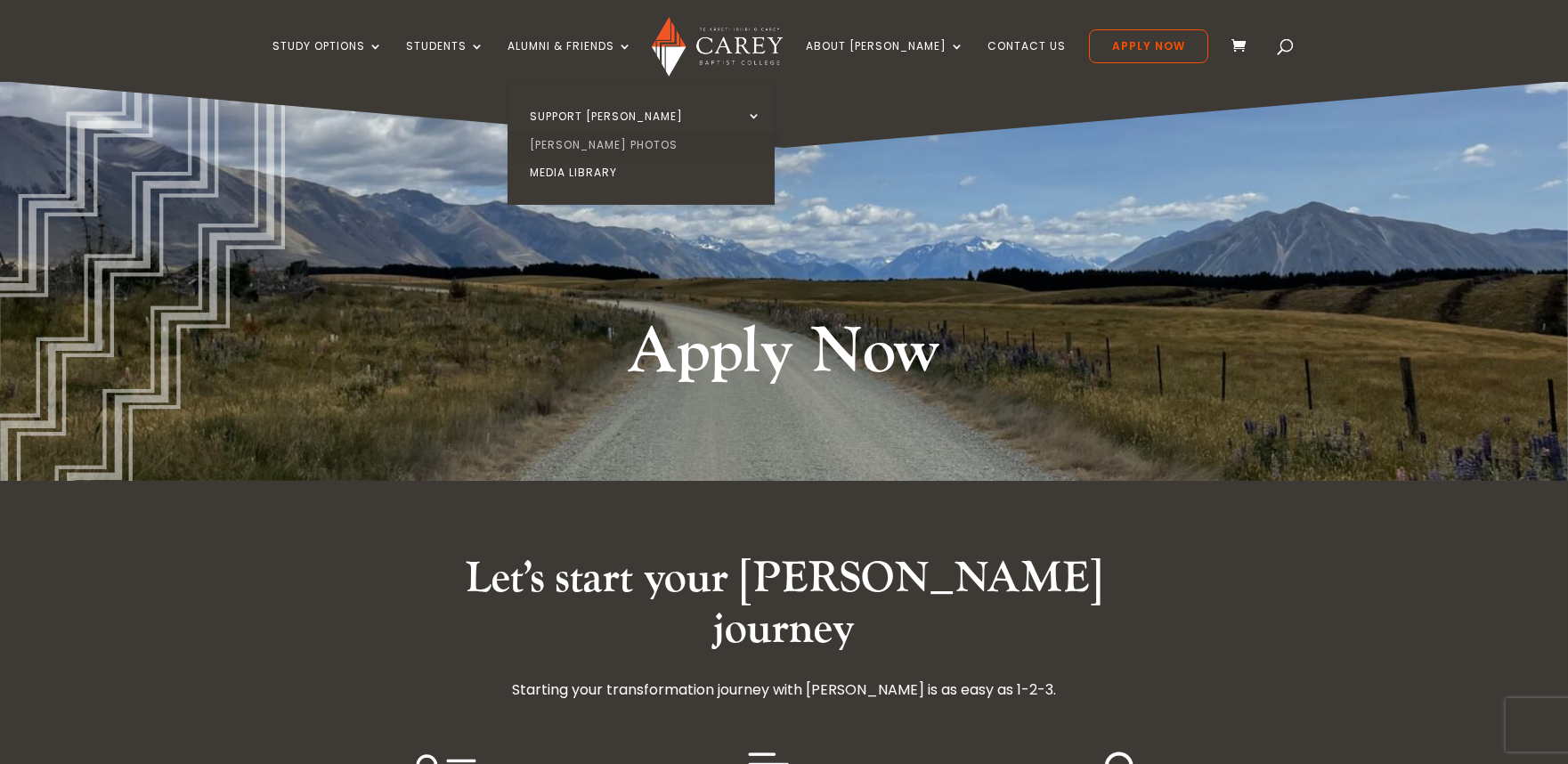
click at [593, 141] on link "[PERSON_NAME] Photos" at bounding box center [646, 145] width 267 height 29
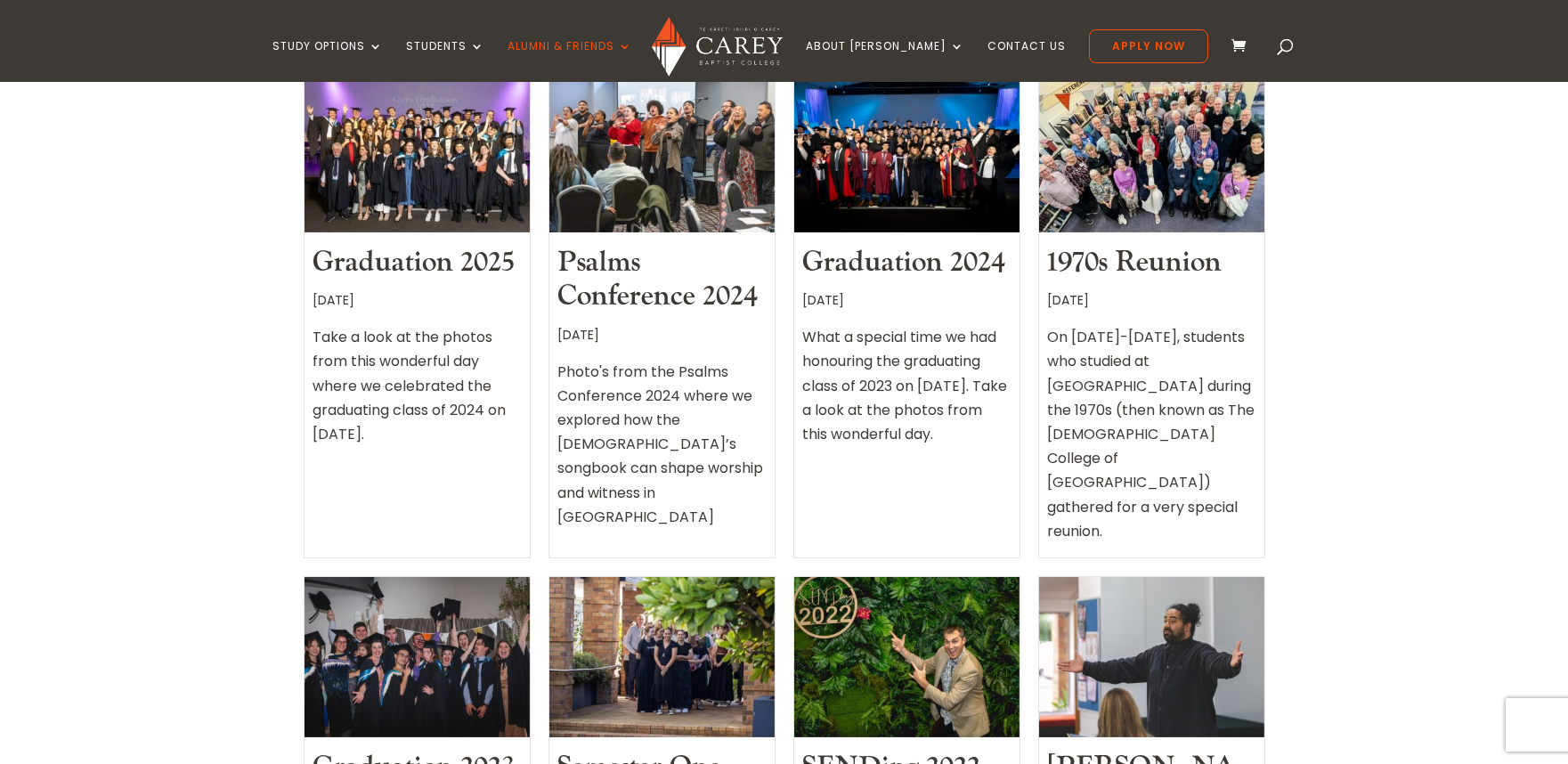
scroll to position [687, 0]
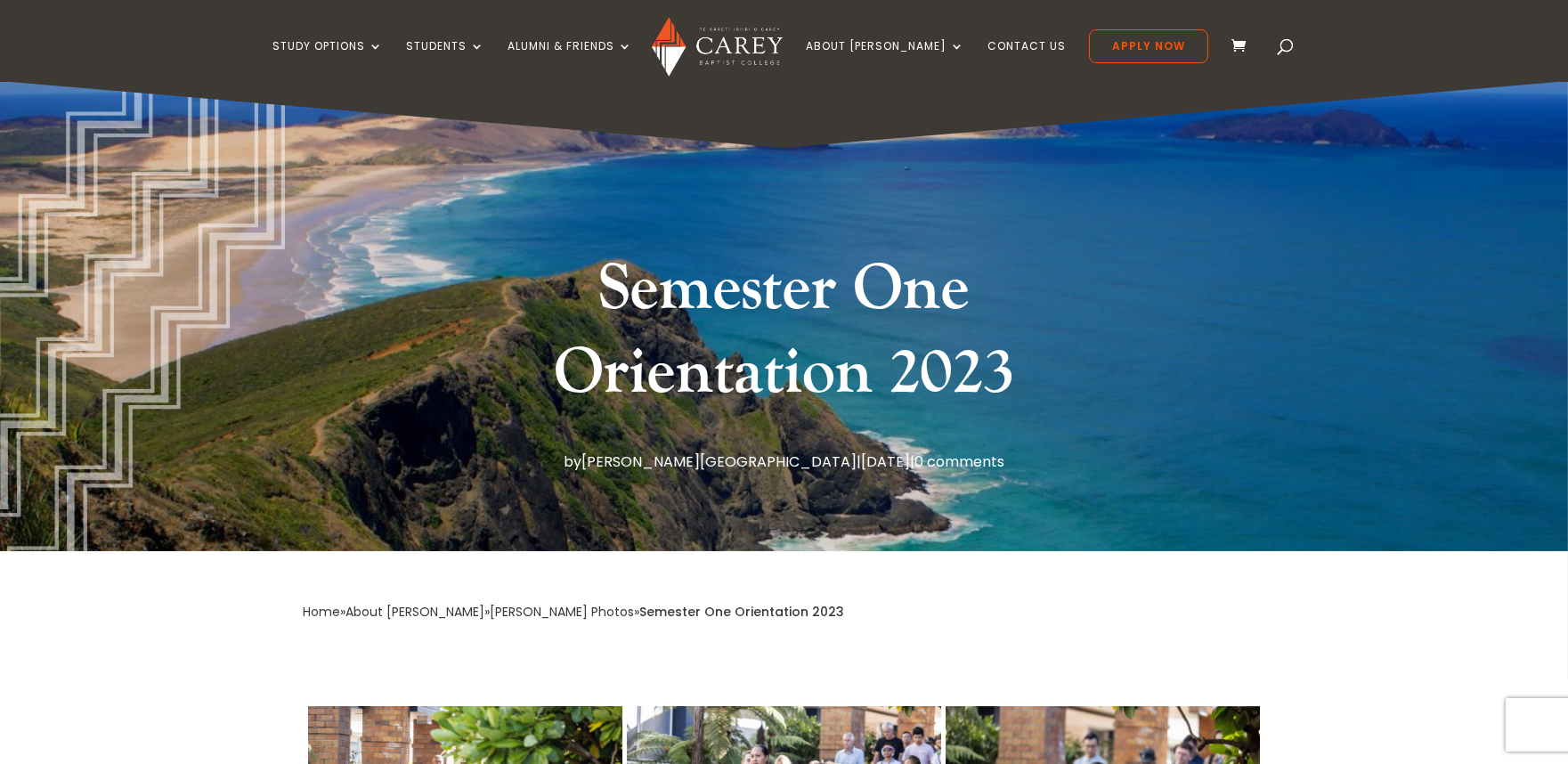
click at [749, 60] on img at bounding box center [717, 47] width 131 height 59
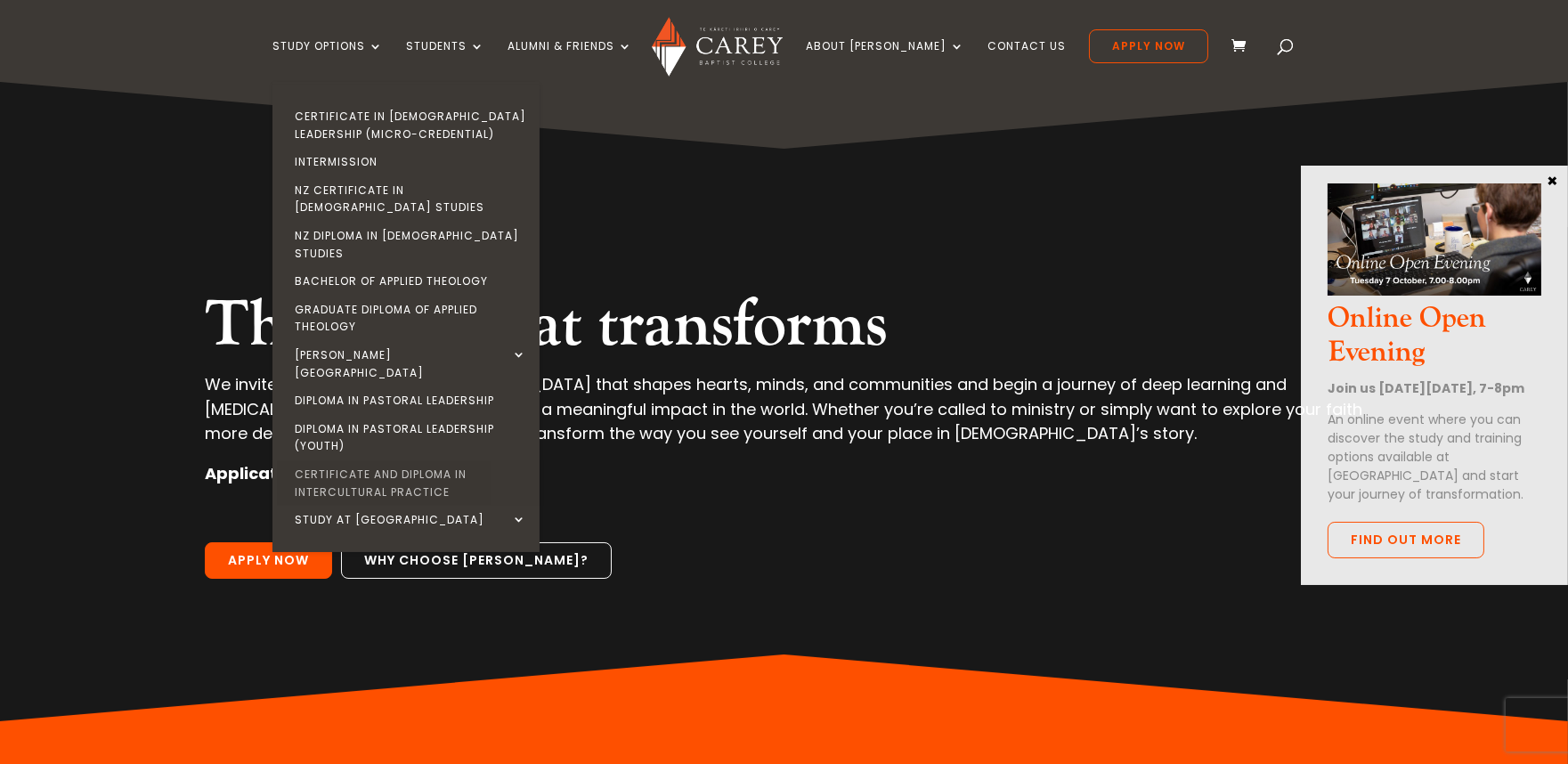
click at [420, 461] on link "Certificate and Diploma in Intercultural Practice" at bounding box center [411, 484] width 267 height 46
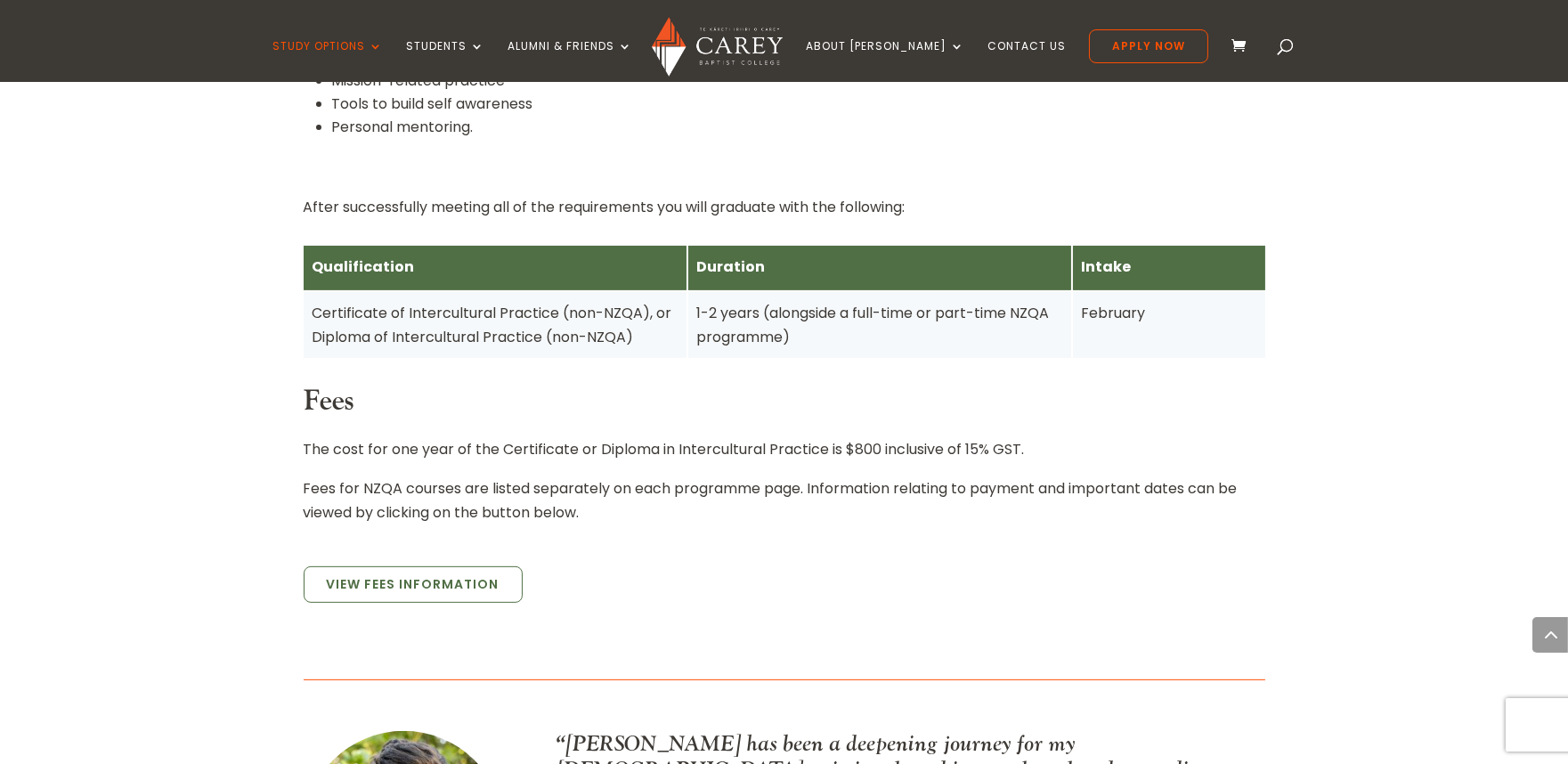
scroll to position [1427, 0]
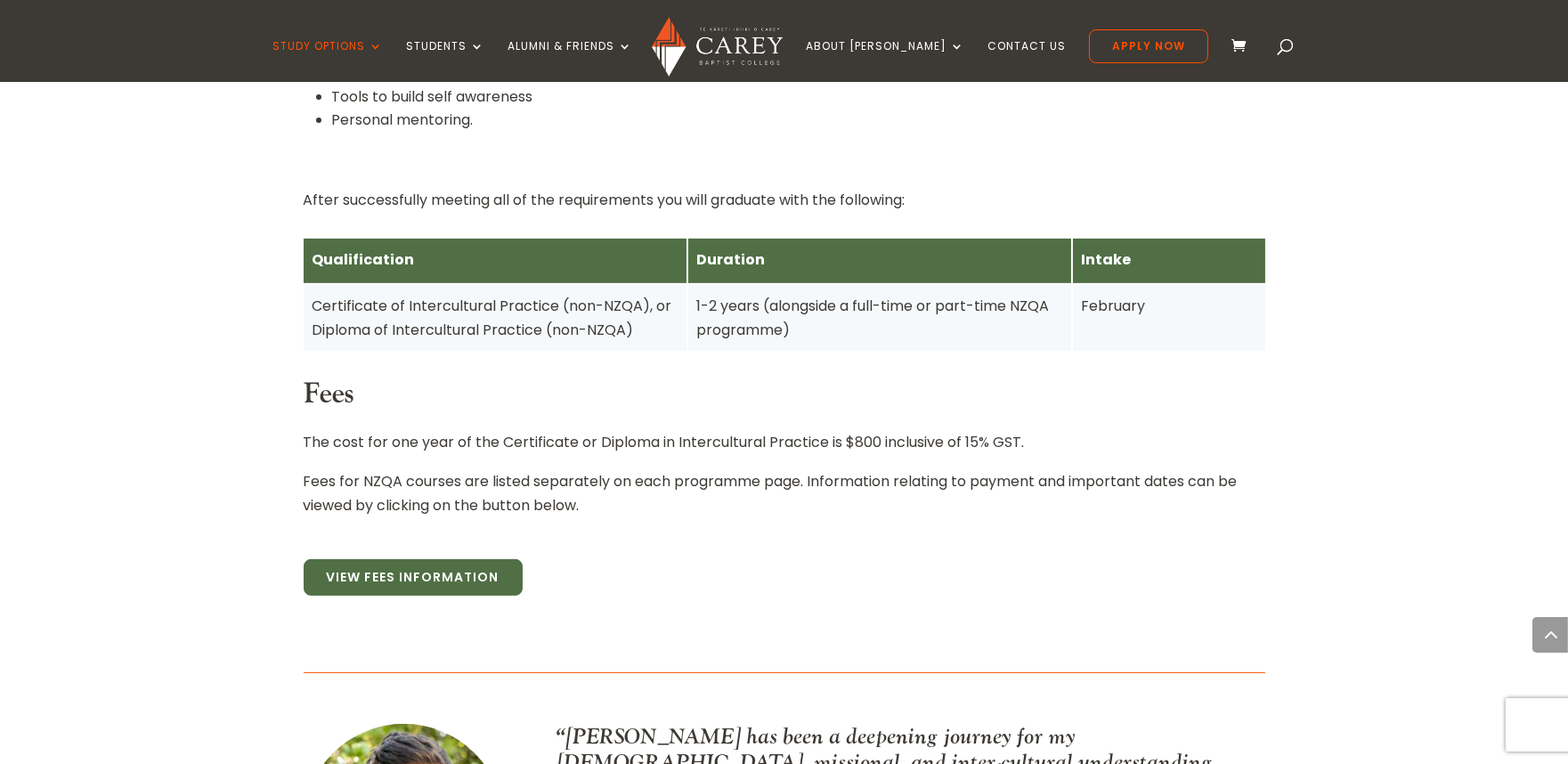
click at [455, 559] on link "View Fees Information" at bounding box center [412, 578] width 219 height 38
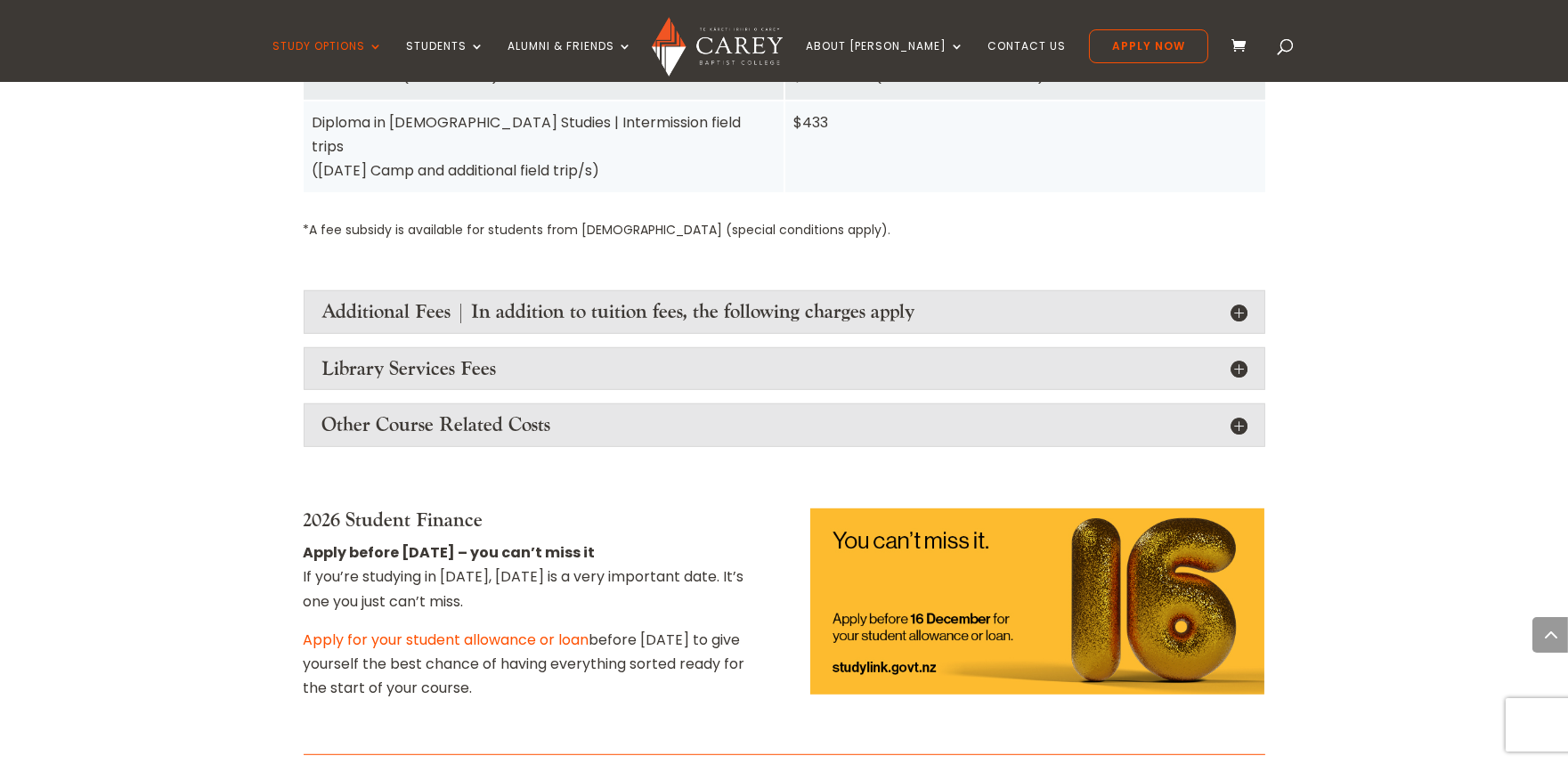
scroll to position [2185, 0]
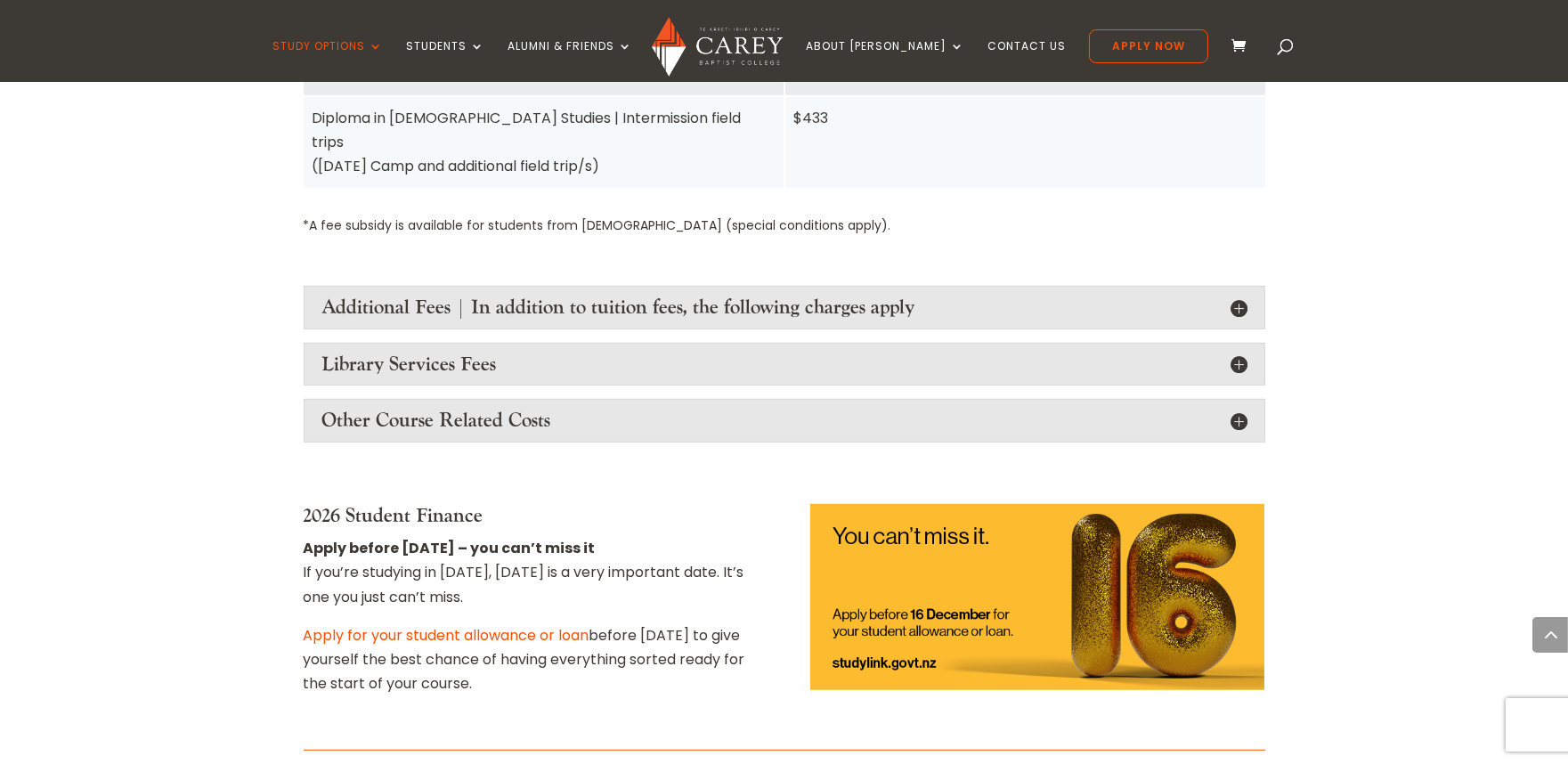
click at [530, 625] on link "Apply for your student allowance or loan" at bounding box center [446, 635] width 285 height 21
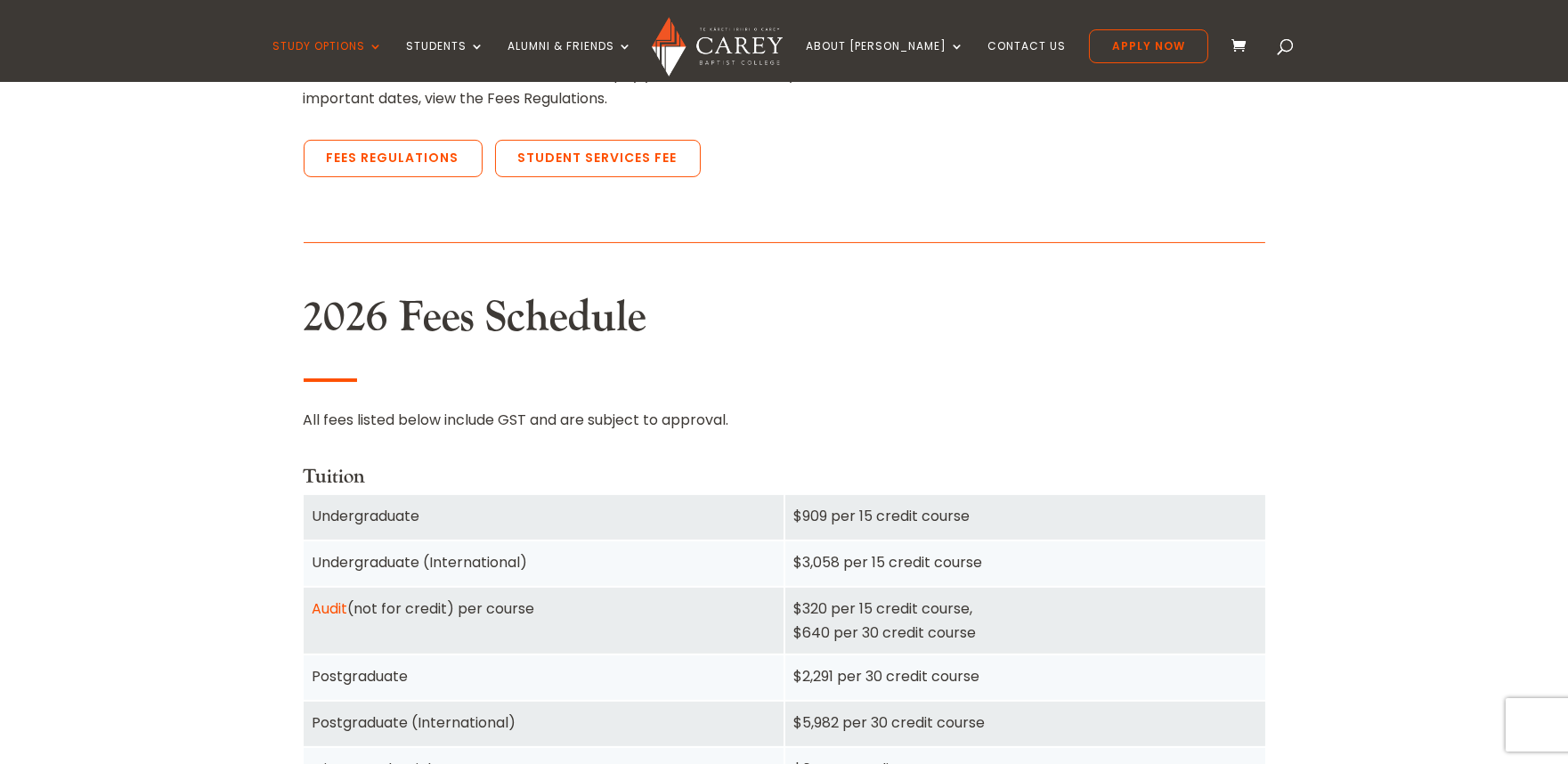
scroll to position [0, 0]
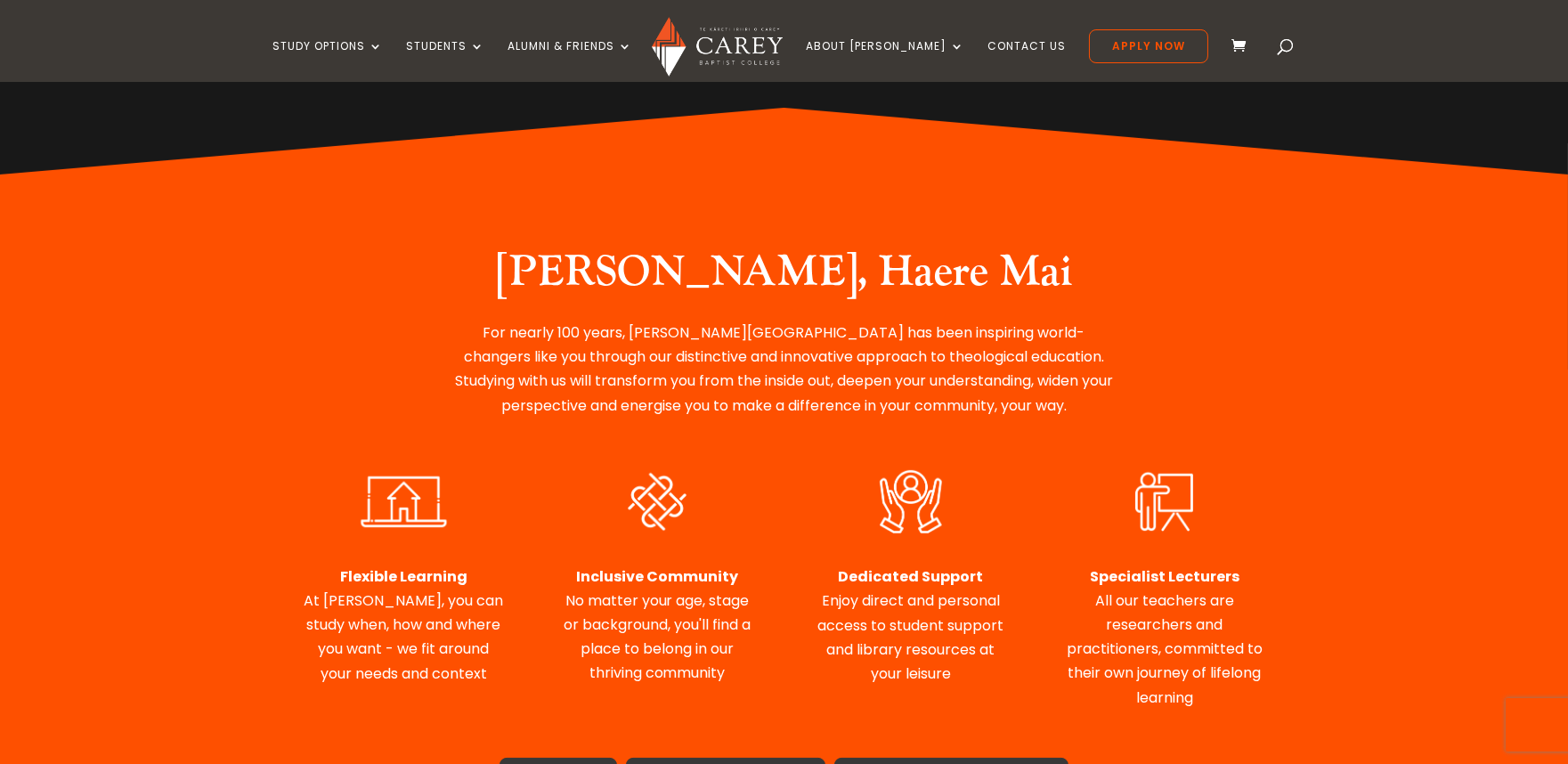
click at [735, 306] on h2 "Nau Mai, Haere Mai" at bounding box center [784, 276] width 668 height 60
drag, startPoint x: 0, startPoint y: 0, endPoint x: 715, endPoint y: 301, distance: 775.8
click at [735, 306] on h2 "Nau Mai, Haere Mai" at bounding box center [784, 276] width 668 height 60
click at [734, 306] on h2 "Nau Mai, Haere Mai" at bounding box center [784, 276] width 668 height 60
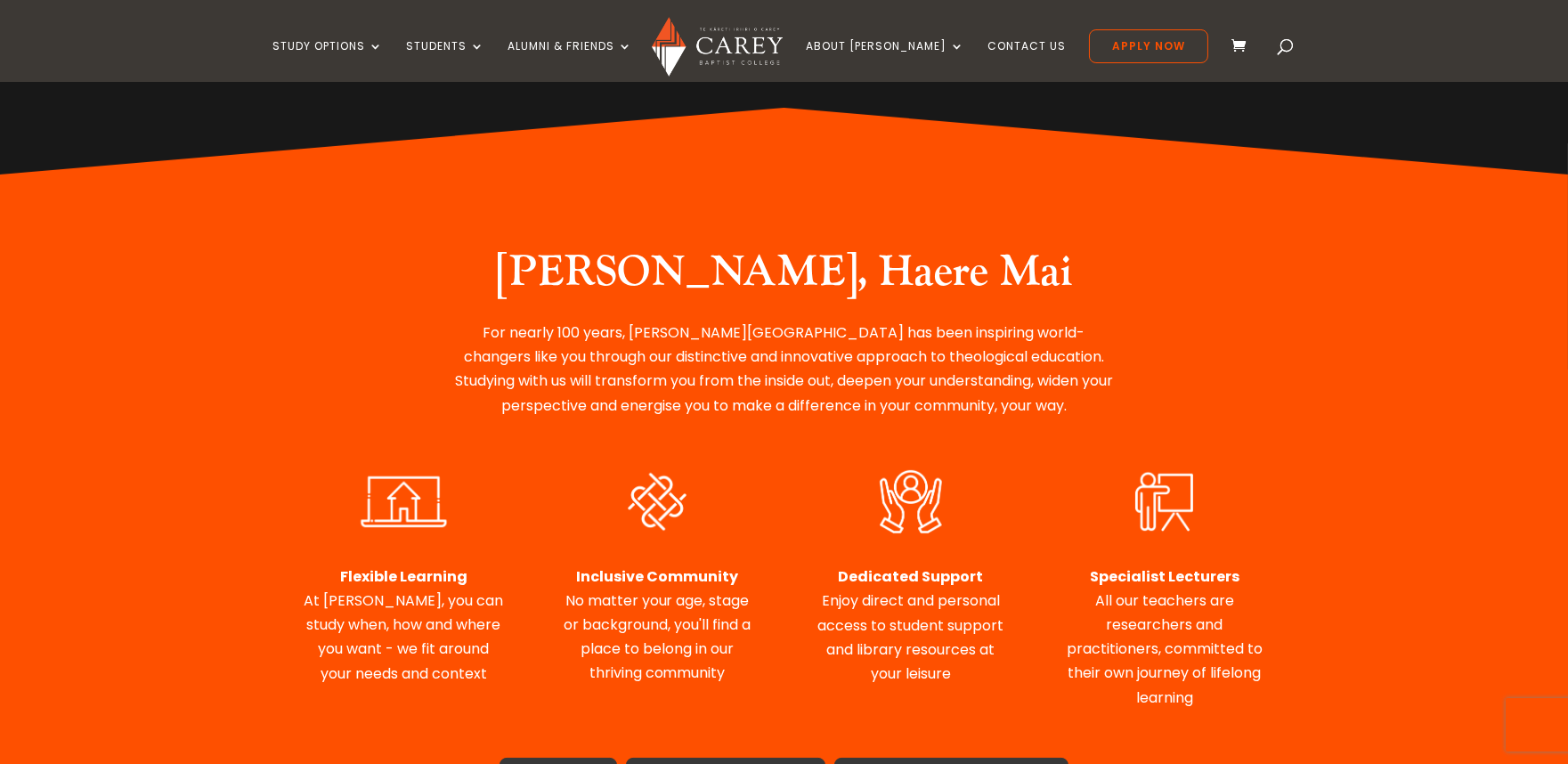
click at [728, 306] on h2 "Nau Mai, Haere Mai" at bounding box center [784, 276] width 668 height 60
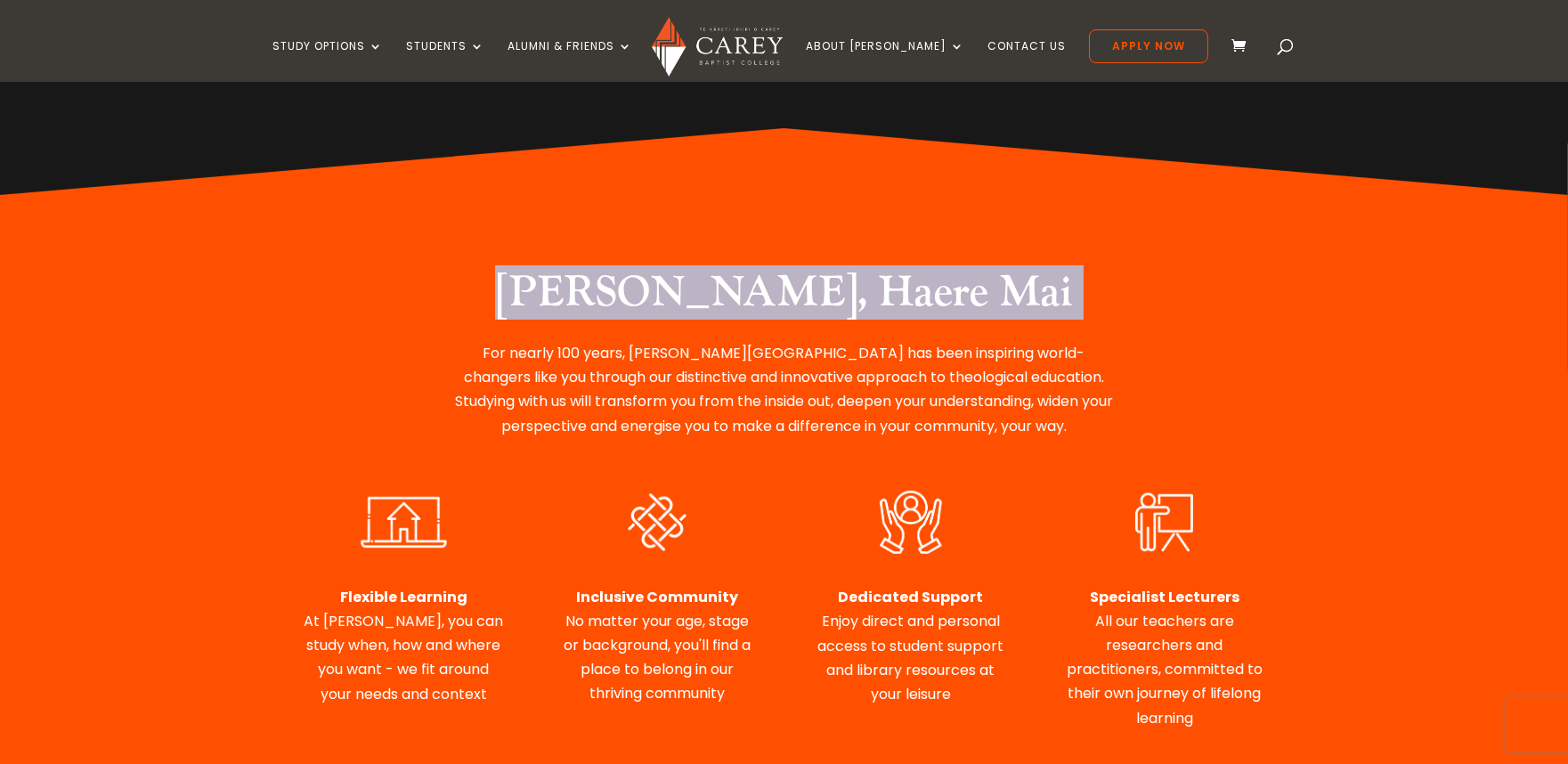
scroll to position [536, 0]
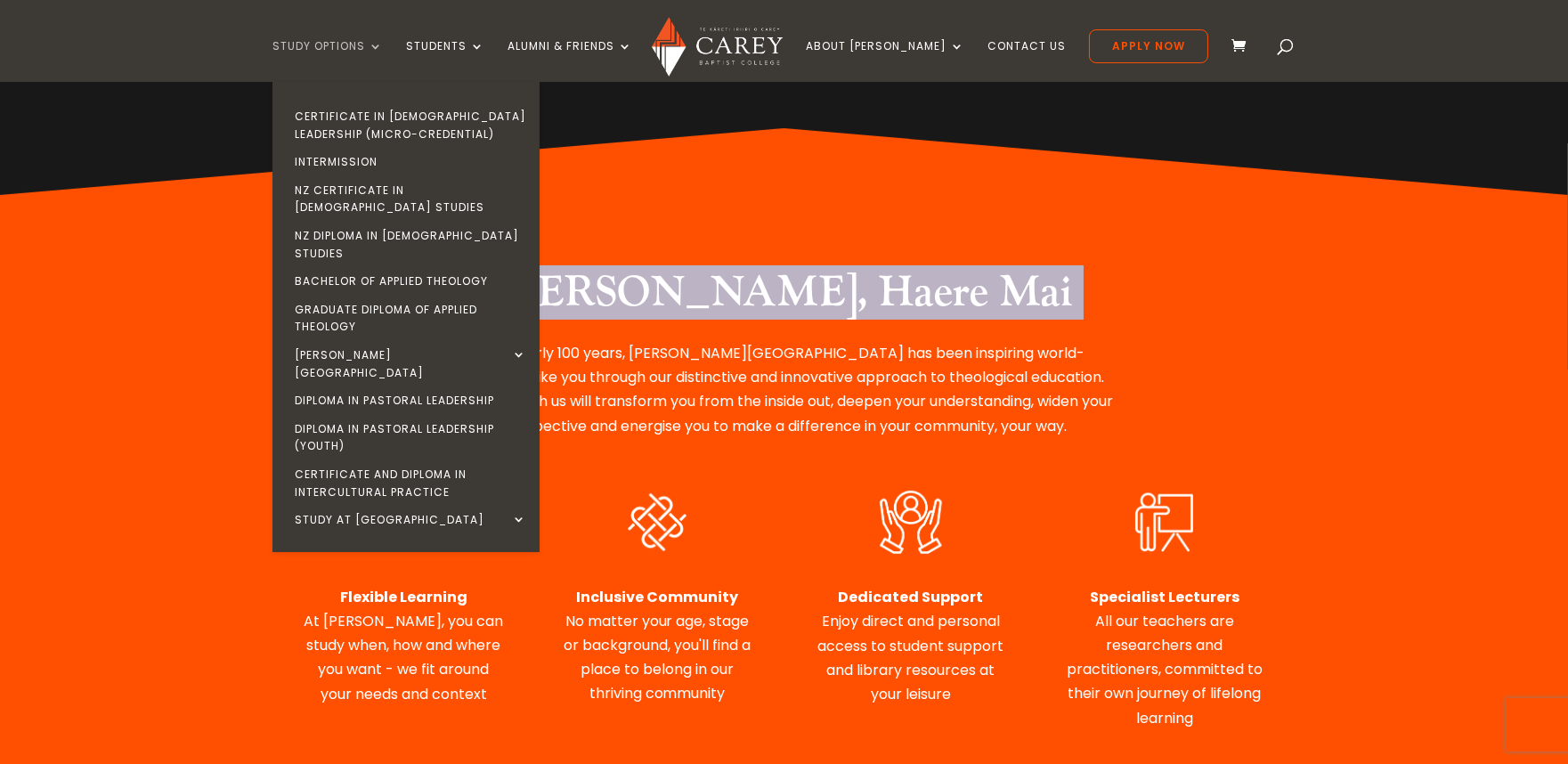
click at [375, 49] on link "Study Options" at bounding box center [327, 60] width 110 height 42
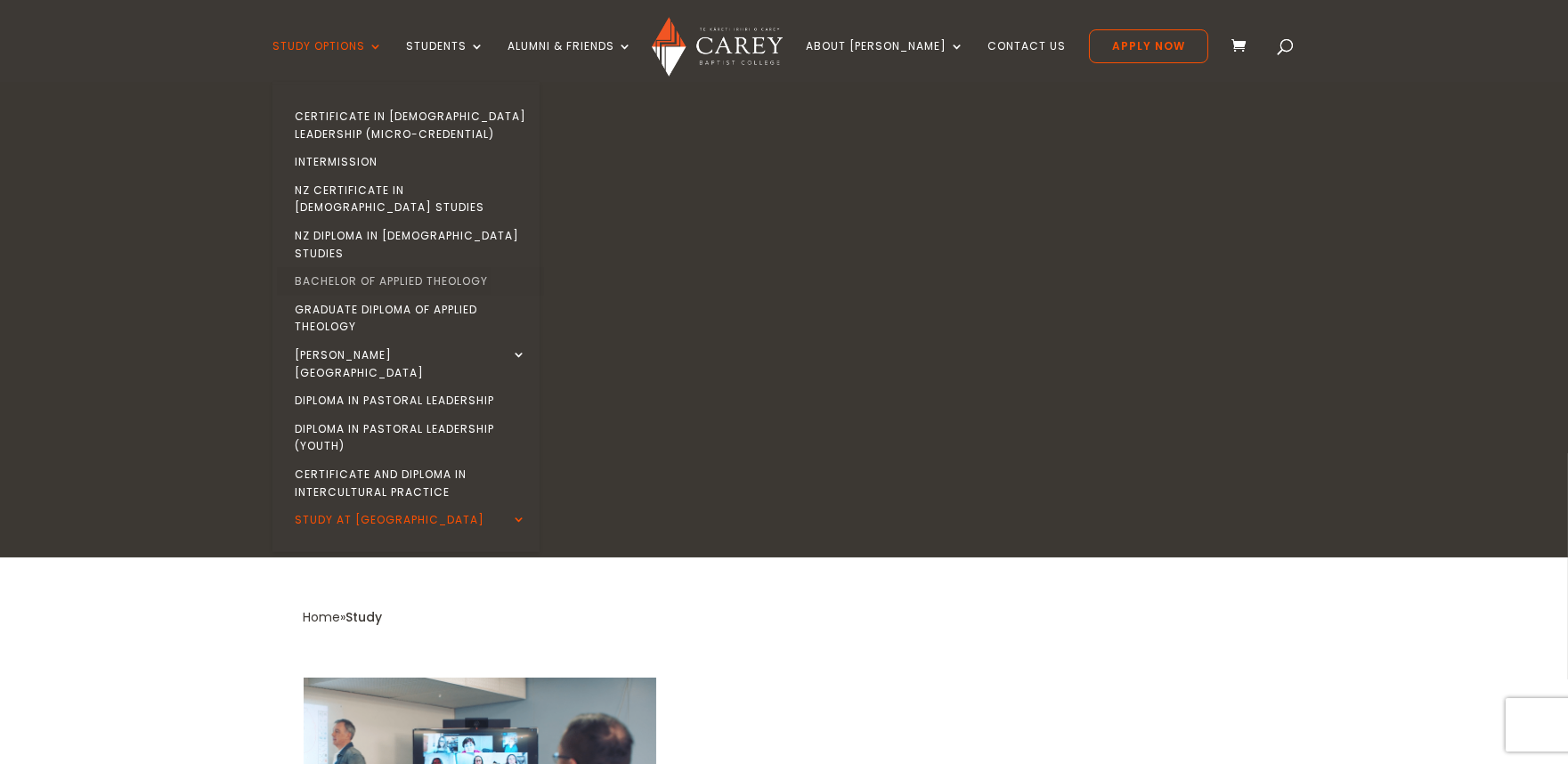
click at [404, 268] on link "Bachelor of Applied Theology" at bounding box center [411, 281] width 267 height 29
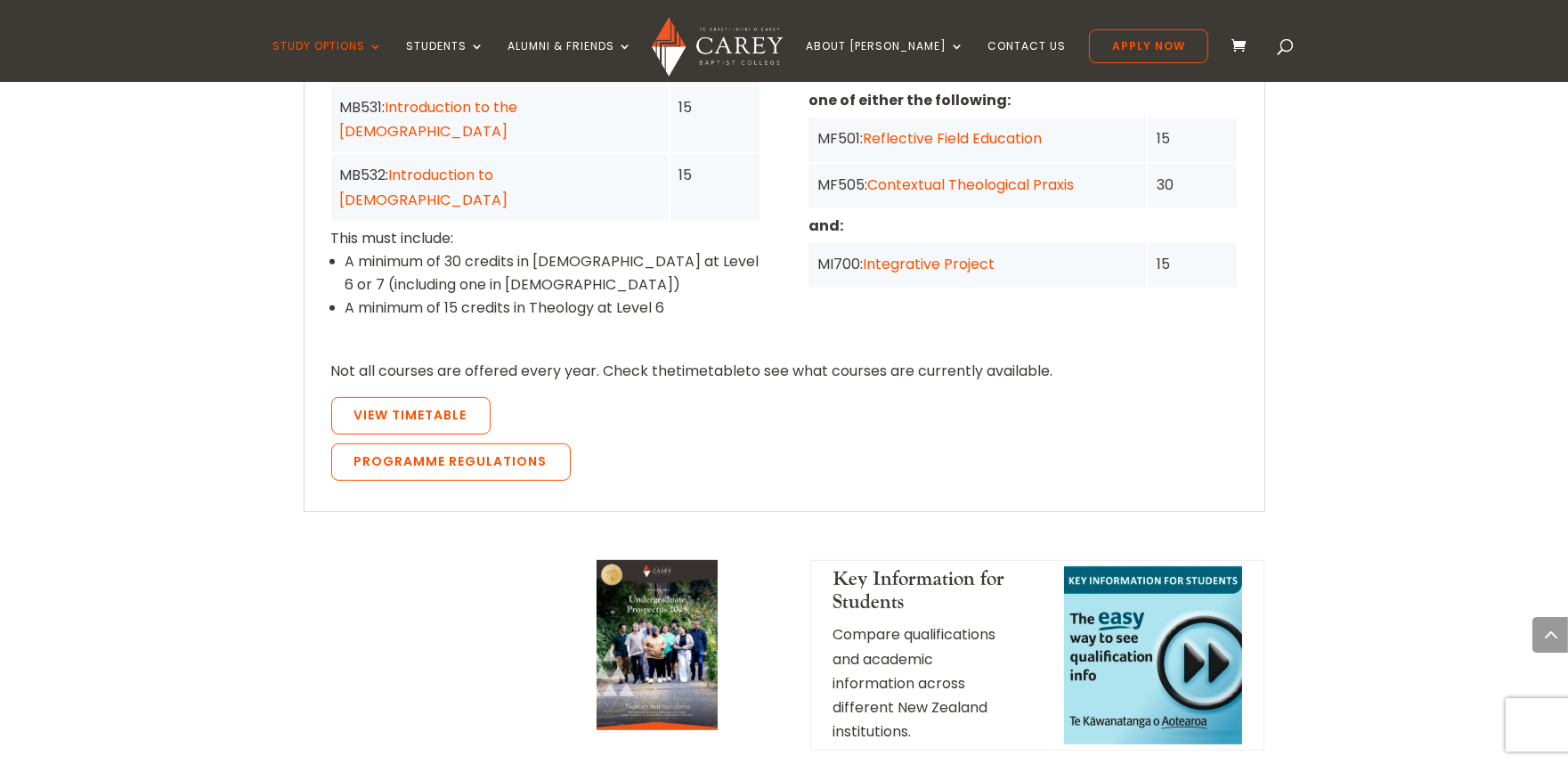
scroll to position [1731, 0]
click at [453, 407] on span "View Timetable" at bounding box center [411, 416] width 113 height 18
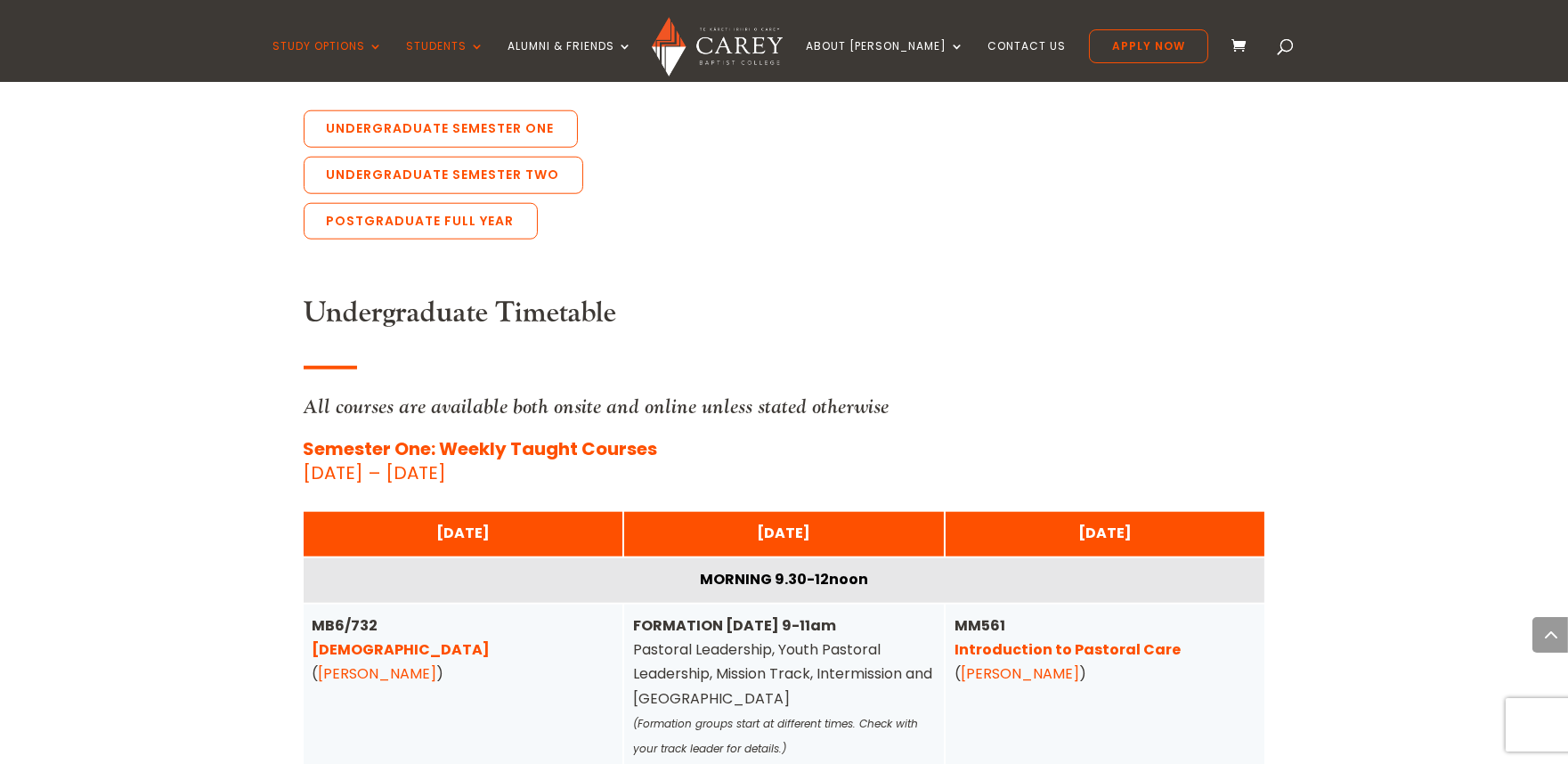
scroll to position [4084, 0]
